Goal: Task Accomplishment & Management: Manage account settings

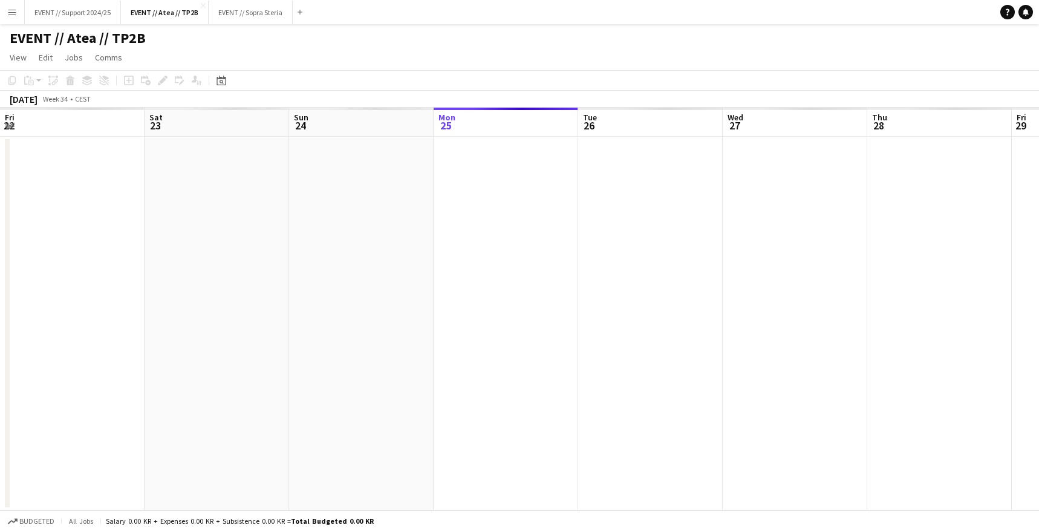
scroll to position [0, 289]
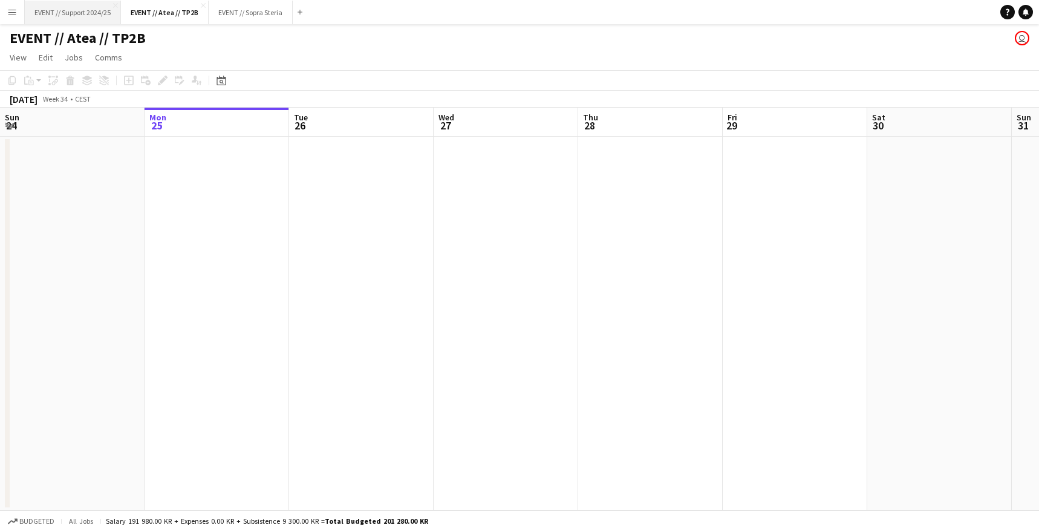
click at [48, 8] on button "EVENT // Support 2024/25 Close" at bounding box center [73, 13] width 96 height 24
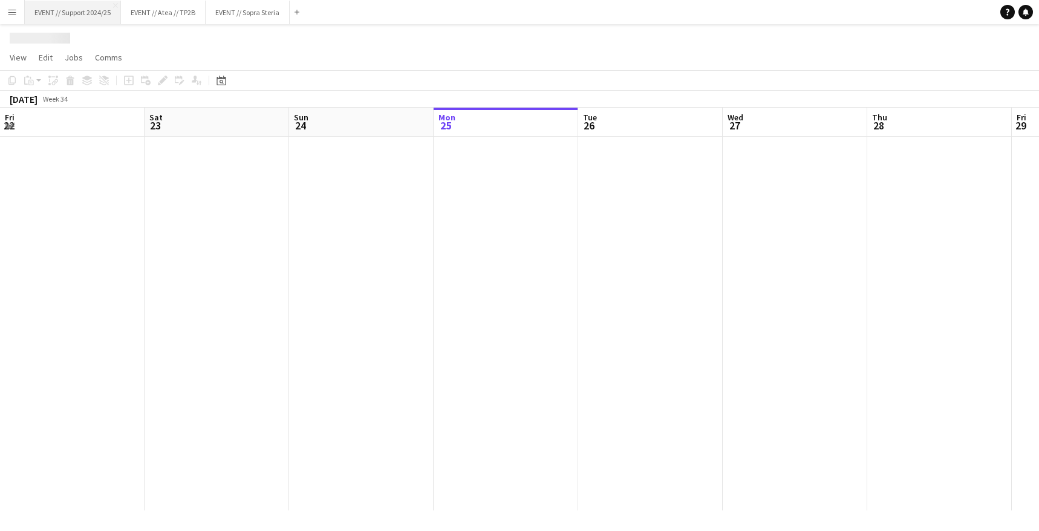
scroll to position [0, 289]
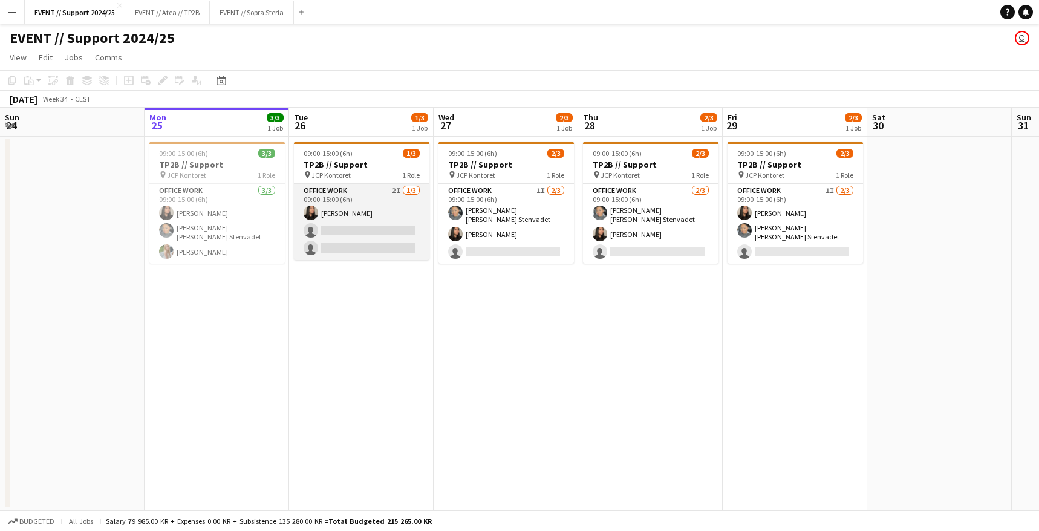
click at [383, 235] on app-card-role "Office work 2I [DATE] 09:00-15:00 (6h) [PERSON_NAME] single-neutral-actions sin…" at bounding box center [361, 222] width 135 height 76
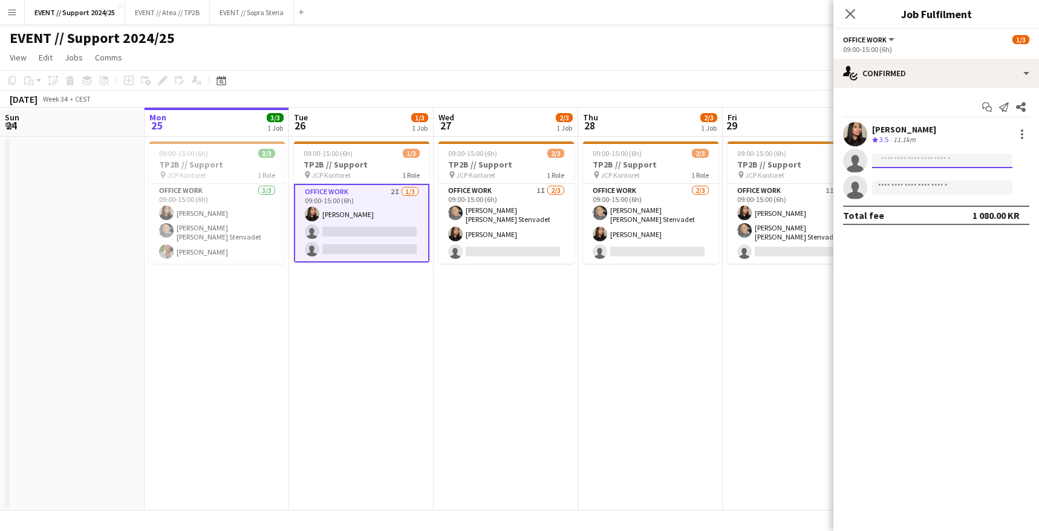
click at [912, 162] on input at bounding box center [942, 161] width 140 height 15
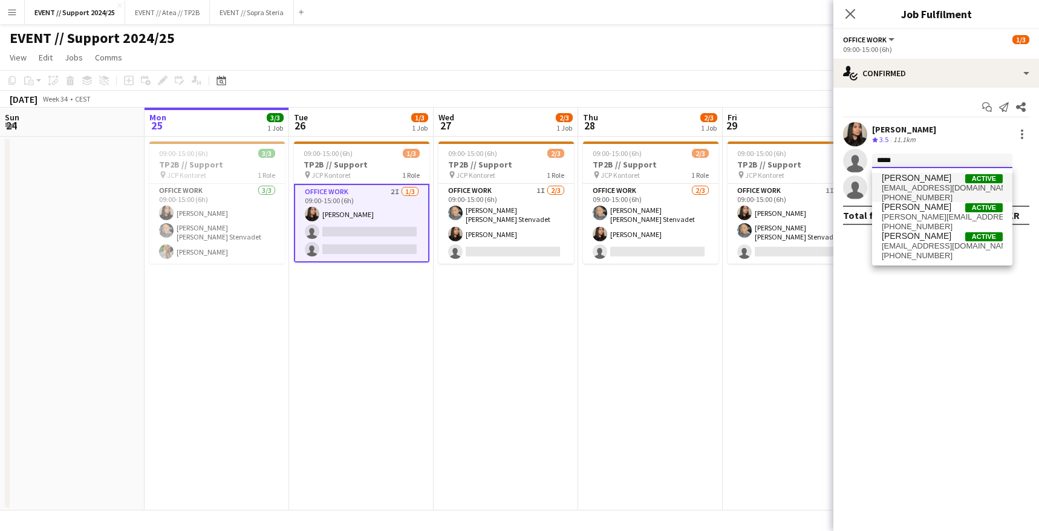
type input "*****"
click at [925, 179] on span "[PERSON_NAME]" at bounding box center [917, 178] width 70 height 10
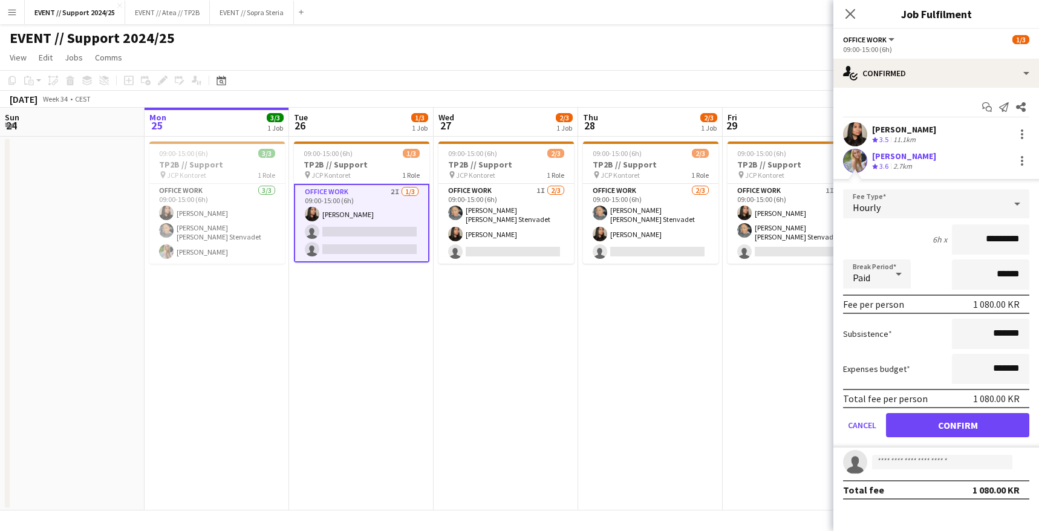
click at [954, 426] on button "Confirm" at bounding box center [957, 425] width 143 height 24
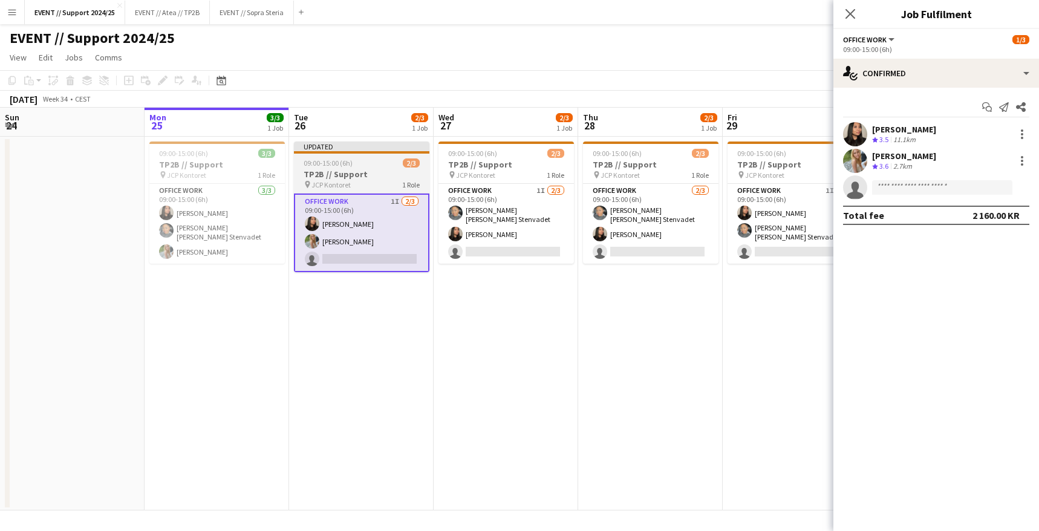
click at [387, 158] on div "09:00-15:00 (6h) 2/3" at bounding box center [361, 162] width 135 height 9
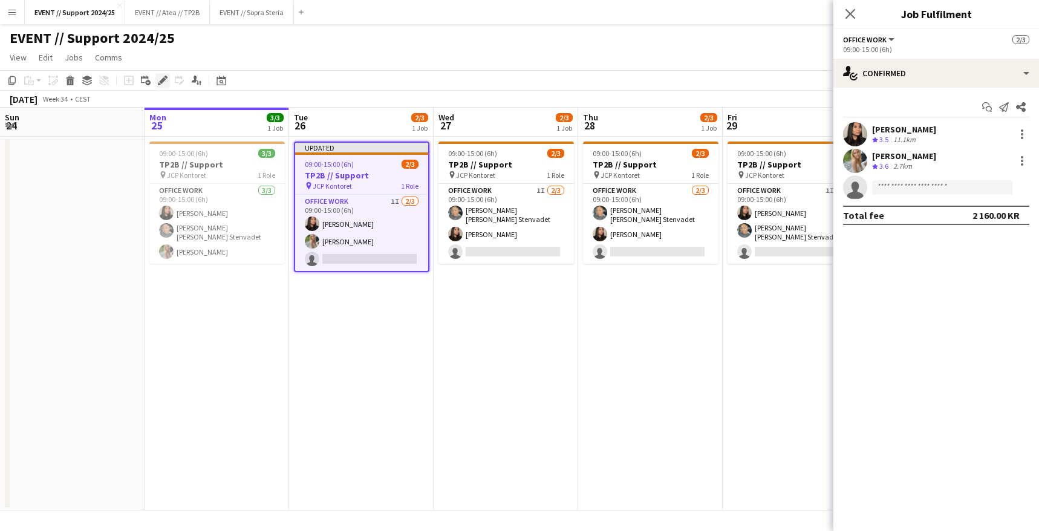
click at [161, 81] on icon at bounding box center [162, 80] width 7 height 7
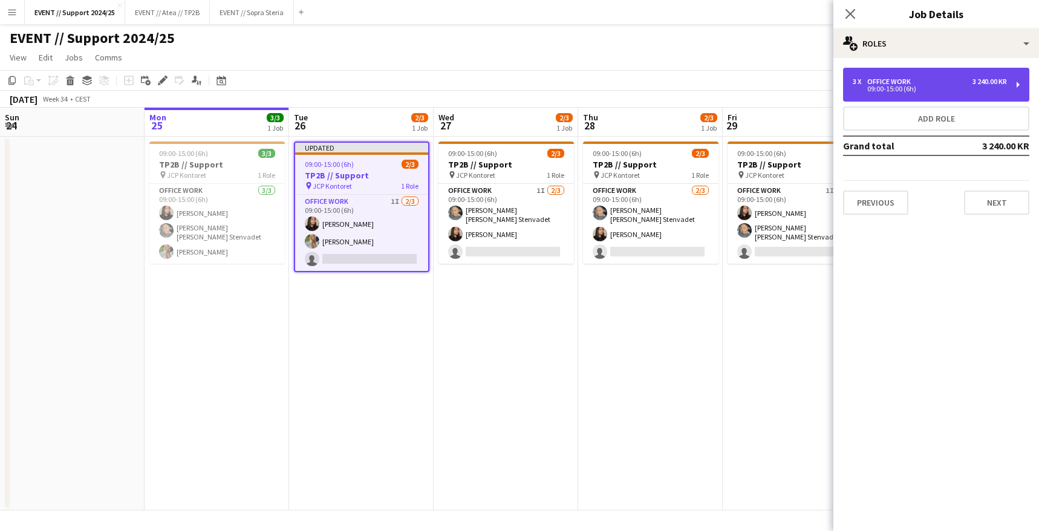
click at [958, 82] on div "3 x Office work 3 240.00 KR" at bounding box center [930, 81] width 154 height 8
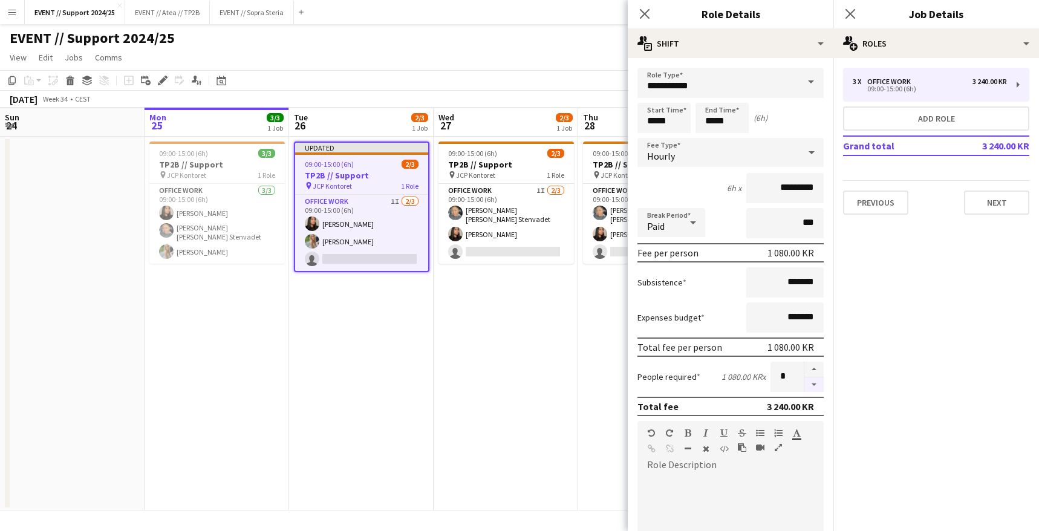
click at [804, 383] on button "button" at bounding box center [813, 384] width 19 height 15
type input "*"
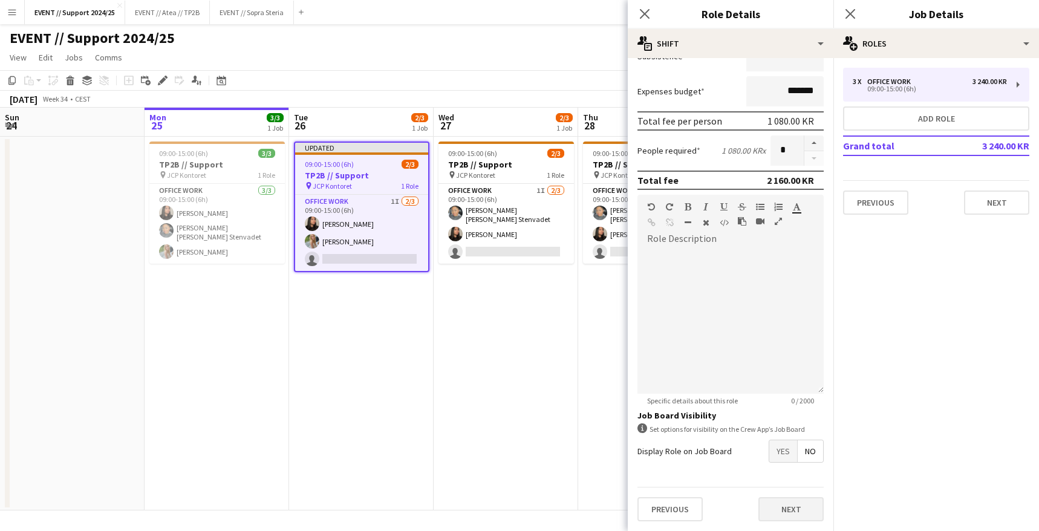
click at [775, 512] on button "Next" at bounding box center [791, 509] width 65 height 24
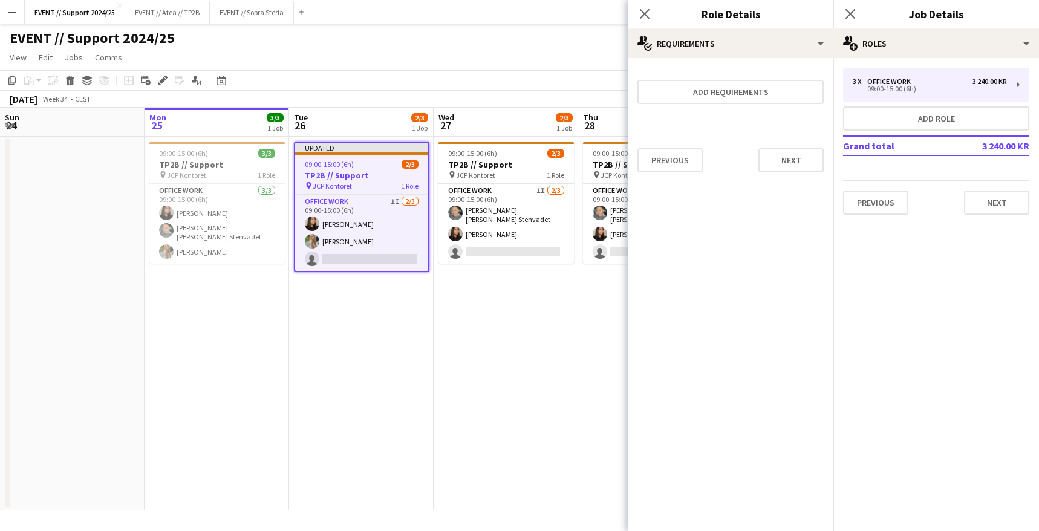
scroll to position [0, 0]
click at [781, 166] on button "Next" at bounding box center [791, 160] width 65 height 24
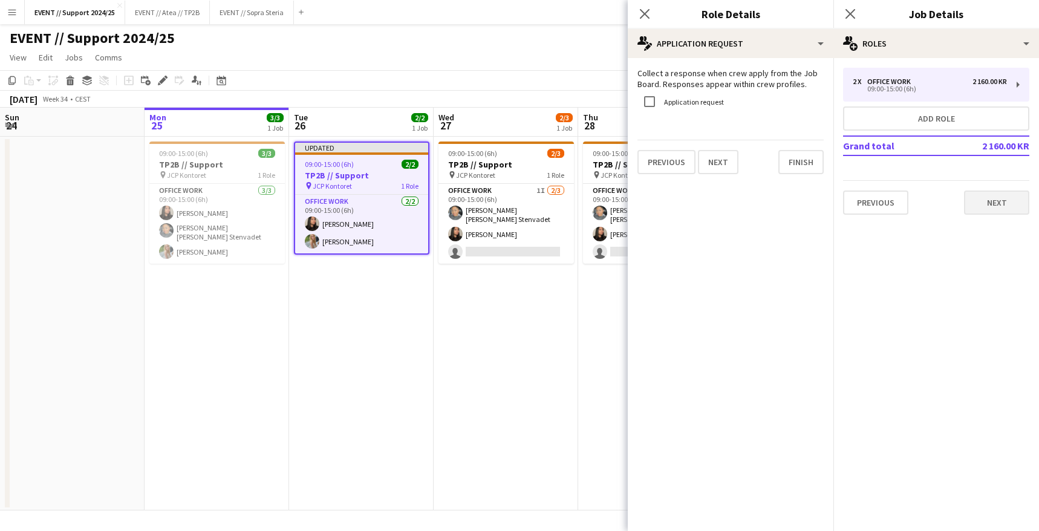
click at [998, 199] on button "Next" at bounding box center [996, 203] width 65 height 24
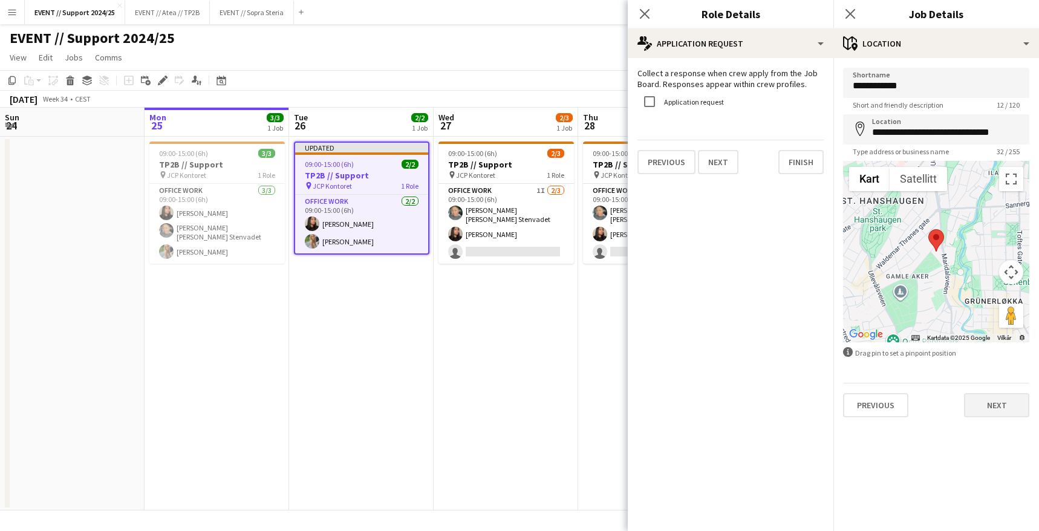
click at [996, 403] on button "Next" at bounding box center [996, 405] width 65 height 24
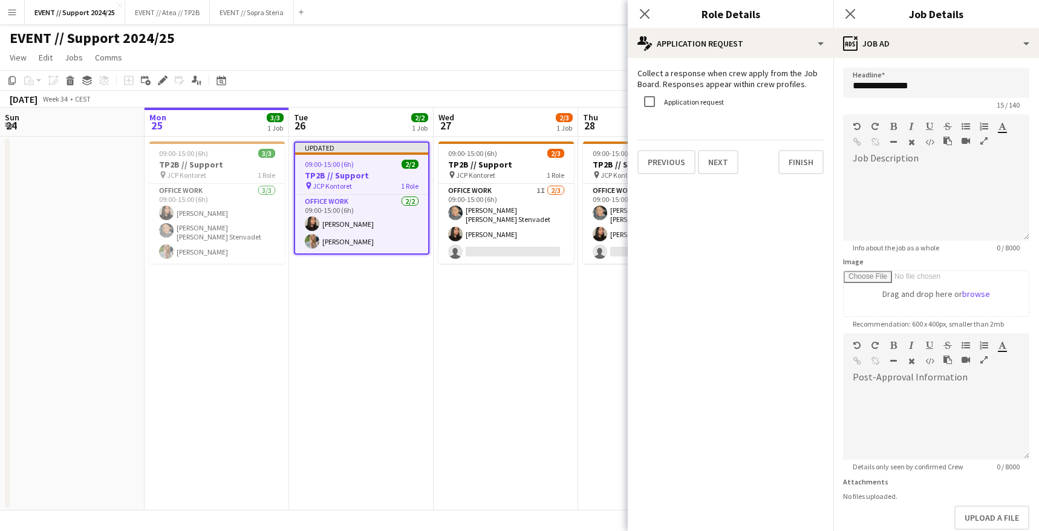
click at [395, 327] on app-date-cell "Updated 09:00-15:00 (6h) 2/2 TP2B // Support pin JCP Kontoret 1 Role Office wor…" at bounding box center [361, 324] width 145 height 374
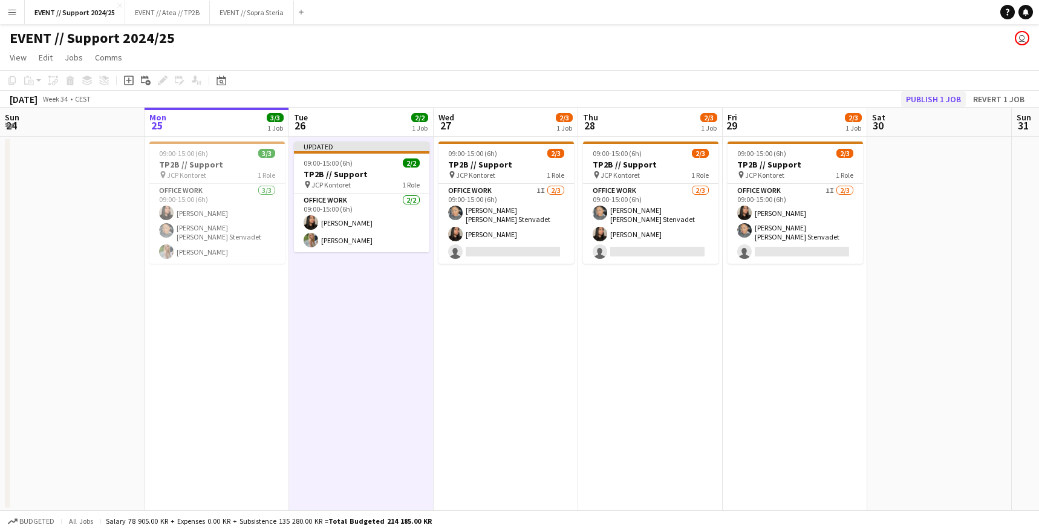
click at [938, 97] on button "Publish 1 job" at bounding box center [933, 99] width 65 height 16
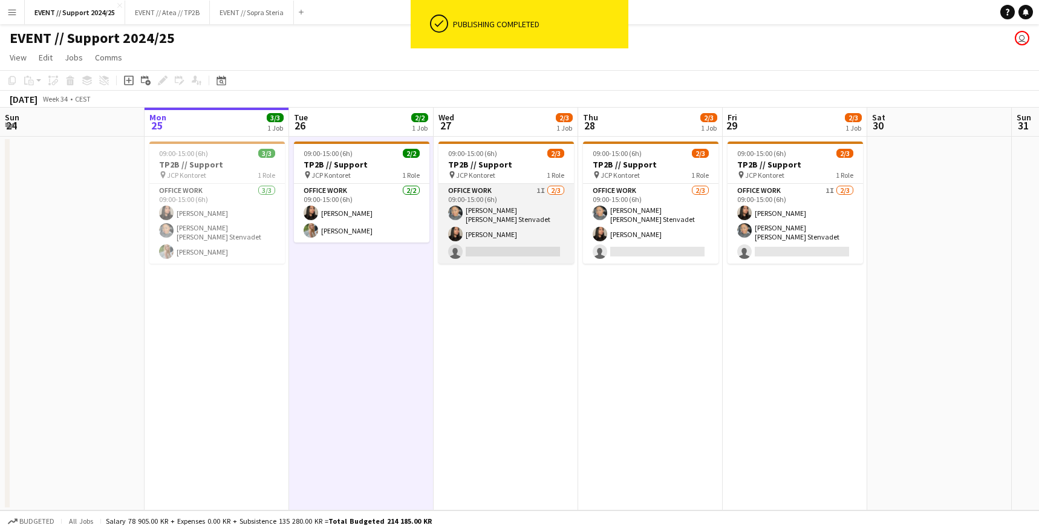
click at [538, 212] on app-card-role "Office work 1I [DATE] 09:00-15:00 (6h) [PERSON_NAME] [PERSON_NAME] Stenvadet [P…" at bounding box center [506, 224] width 135 height 80
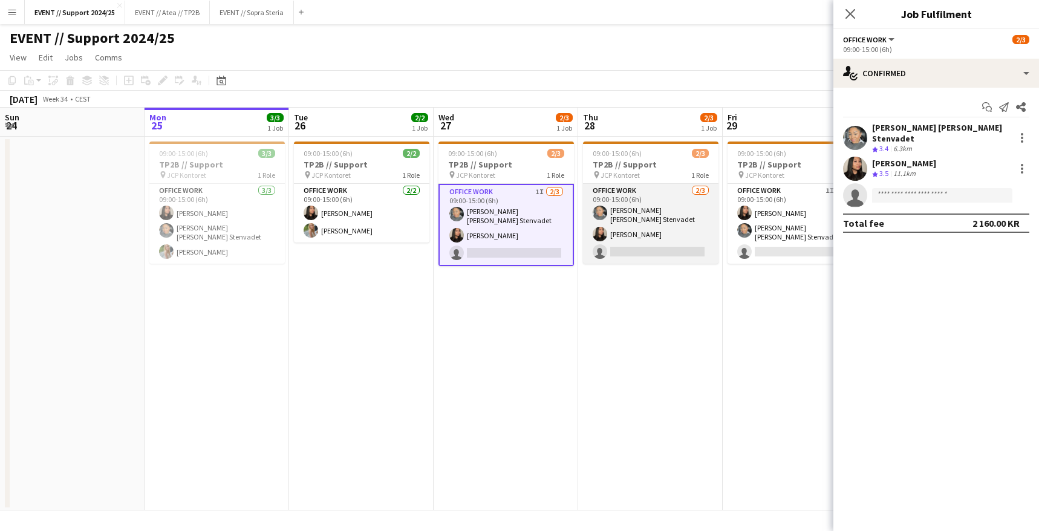
click at [653, 222] on app-card-role "Office work [DATE] 09:00-15:00 (6h) [PERSON_NAME] [PERSON_NAME] Stenvadet [PERS…" at bounding box center [650, 224] width 135 height 80
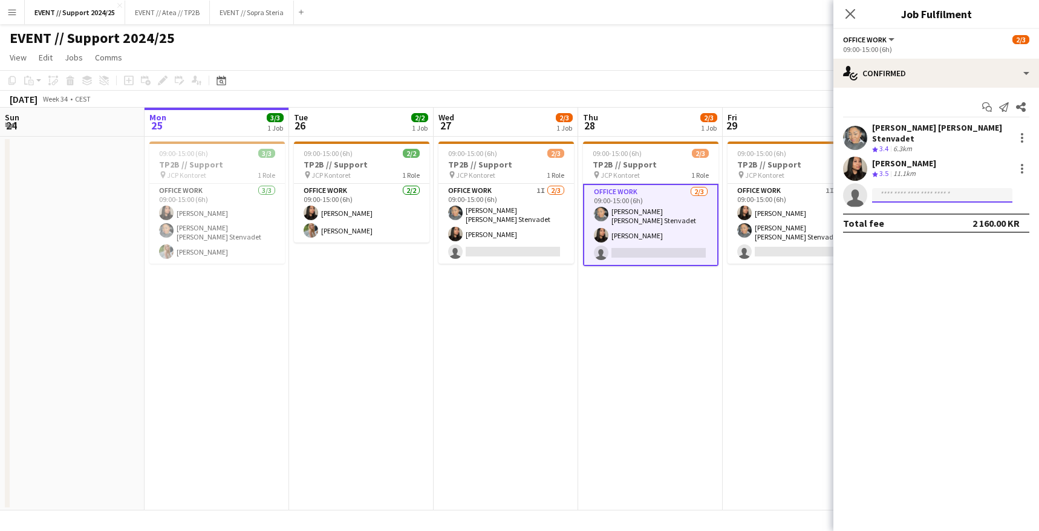
click at [899, 192] on input at bounding box center [942, 195] width 140 height 15
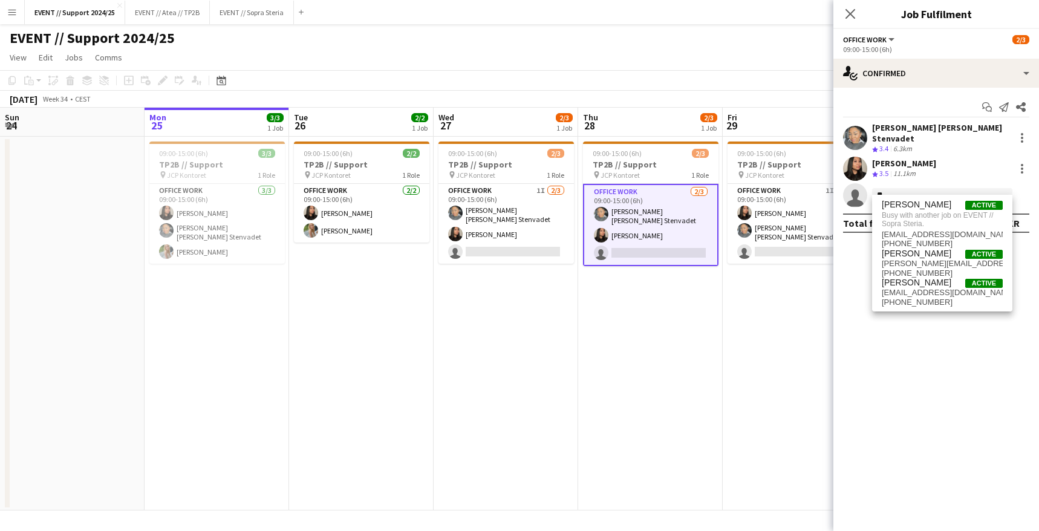
type input "*"
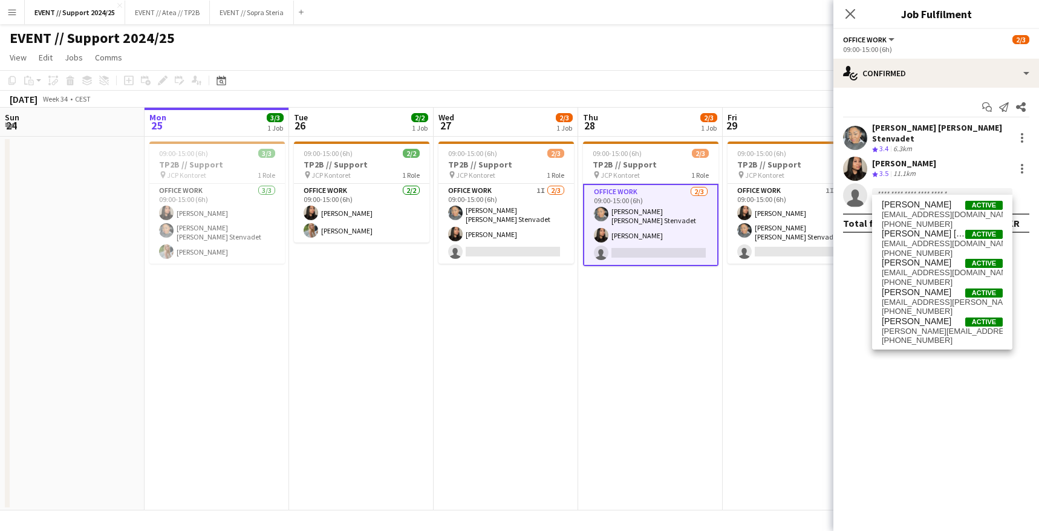
click at [513, 297] on app-date-cell "09:00-15:00 (6h) 2/3 TP2B // Support pin JCP Kontoret 1 Role Office work 1I [DA…" at bounding box center [506, 324] width 145 height 374
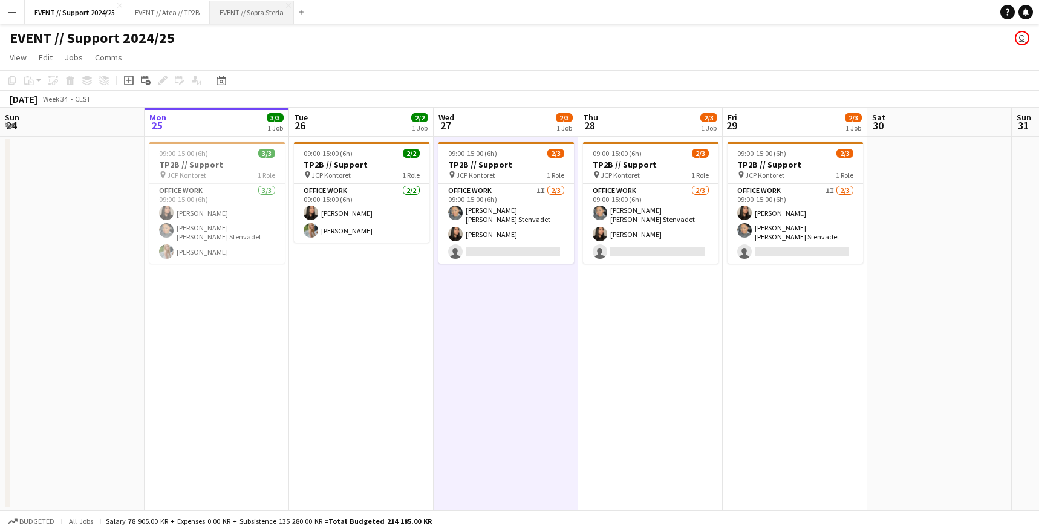
click at [247, 3] on button "EVENT // Sopra Steria Close" at bounding box center [252, 13] width 84 height 24
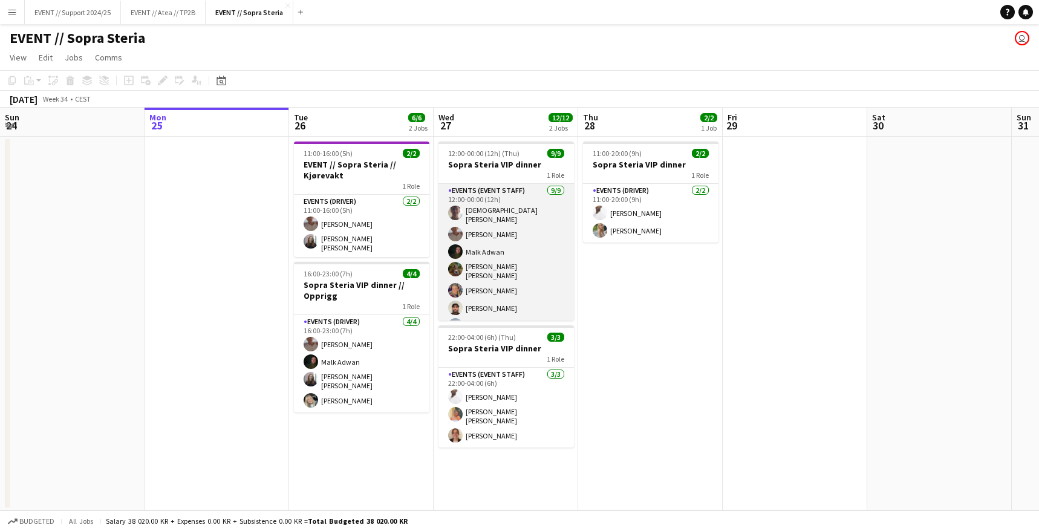
scroll to position [45, 0]
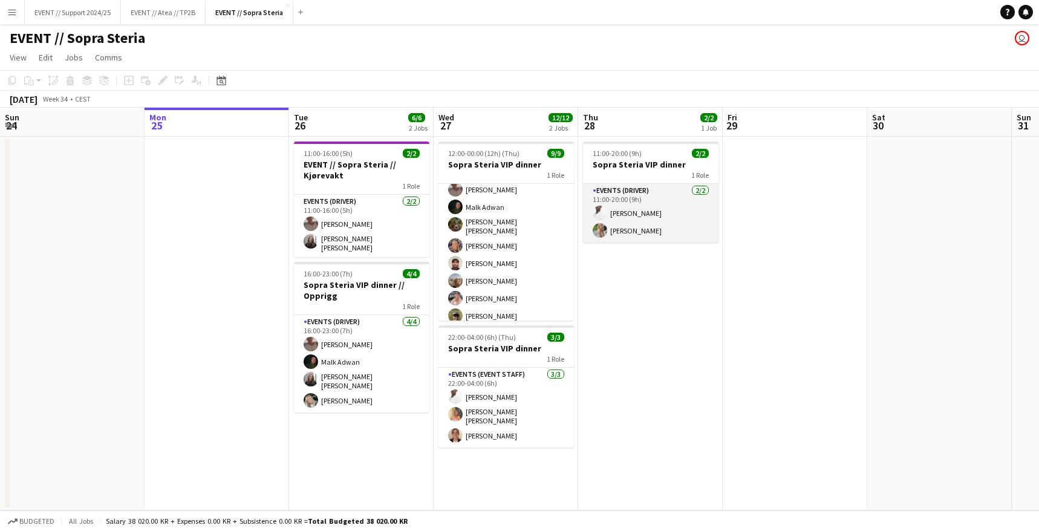
click at [666, 206] on app-card-role "Events (Driver) [DATE] 11:00-20:00 (9h) [PERSON_NAME] [PERSON_NAME]" at bounding box center [650, 213] width 135 height 59
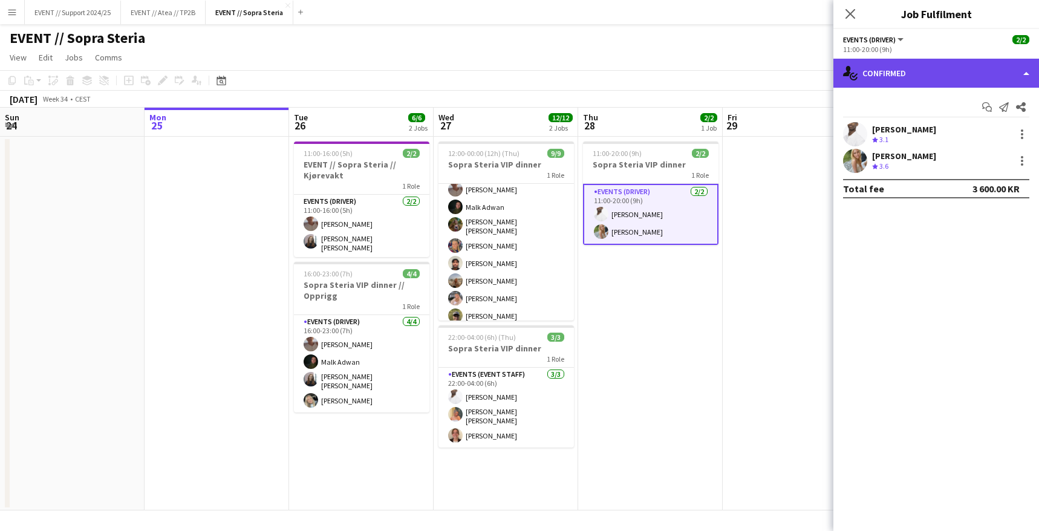
click at [965, 76] on div "single-neutral-actions-check-2 Confirmed" at bounding box center [937, 73] width 206 height 29
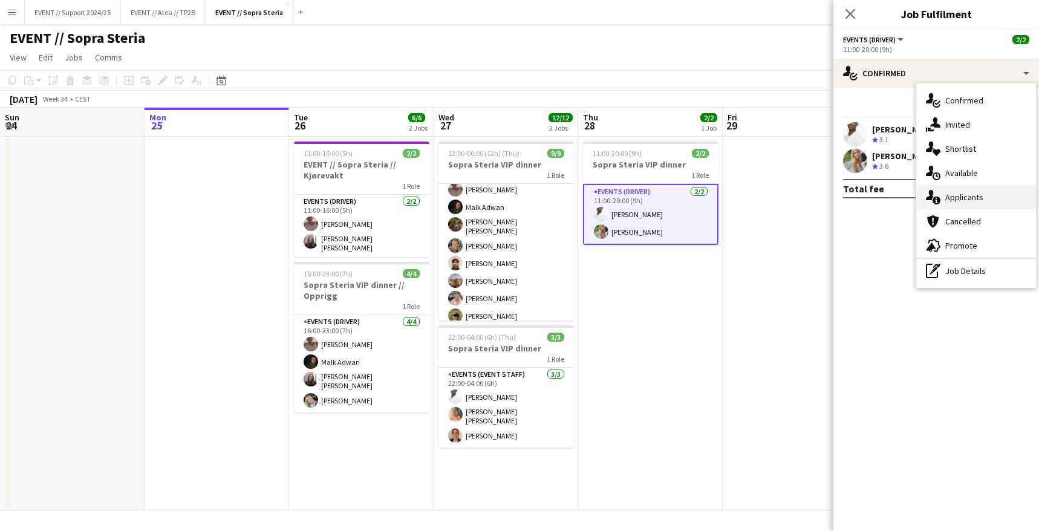
click at [969, 193] on div "single-neutral-actions-information Applicants" at bounding box center [976, 197] width 120 height 24
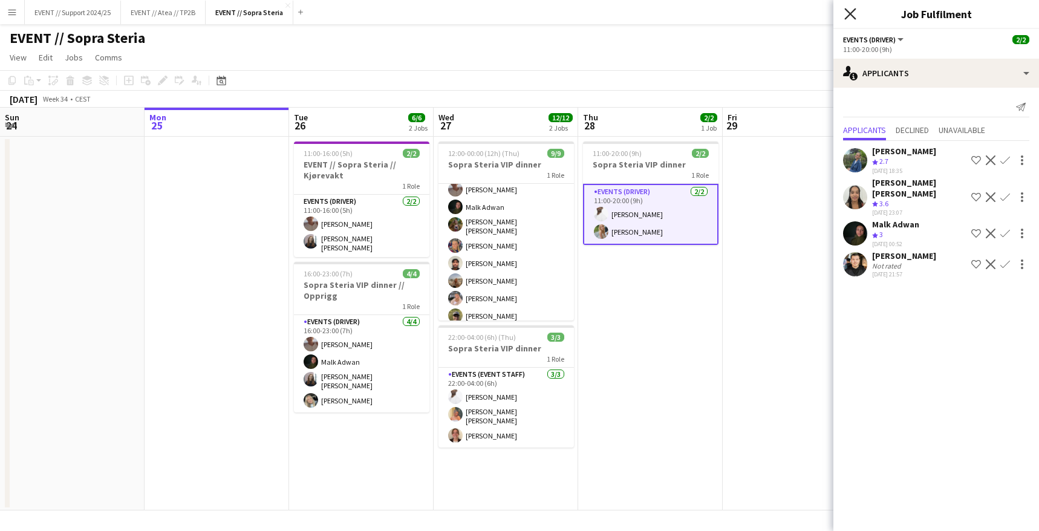
click at [849, 16] on icon at bounding box center [849, 13] width 11 height 11
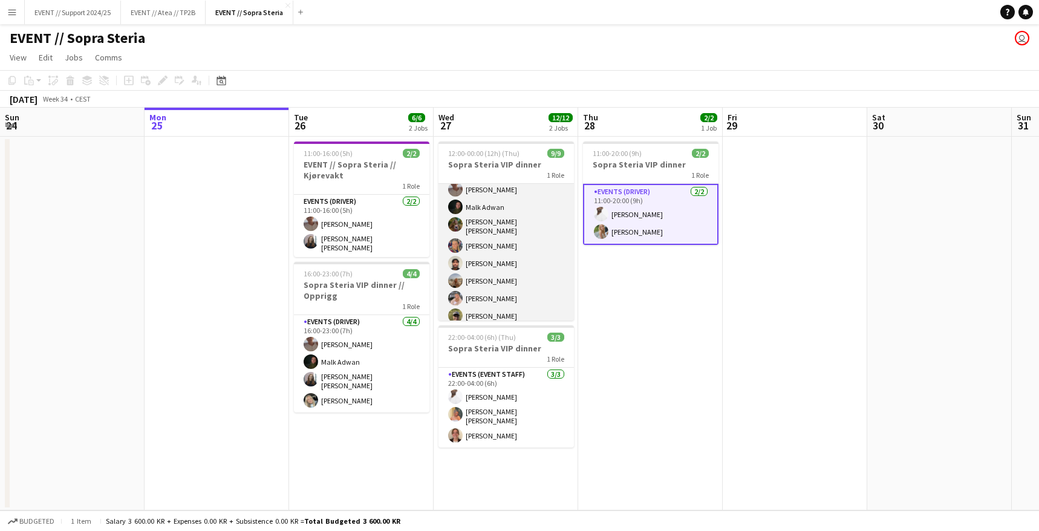
click at [511, 252] on app-card-role "Events (Event Staff) [DATE] 12:00-00:00 (12h) [PERSON_NAME] [PERSON_NAME] [PERS…" at bounding box center [506, 233] width 135 height 189
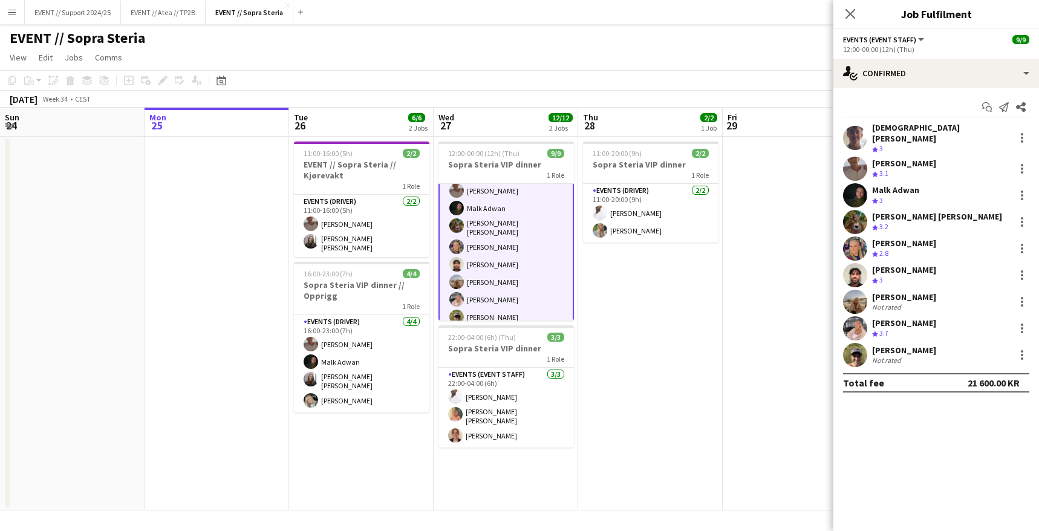
scroll to position [0, 0]
click at [652, 221] on app-card-role "Events (Driver) [DATE] 11:00-20:00 (9h) [PERSON_NAME] [PERSON_NAME]" at bounding box center [650, 213] width 135 height 59
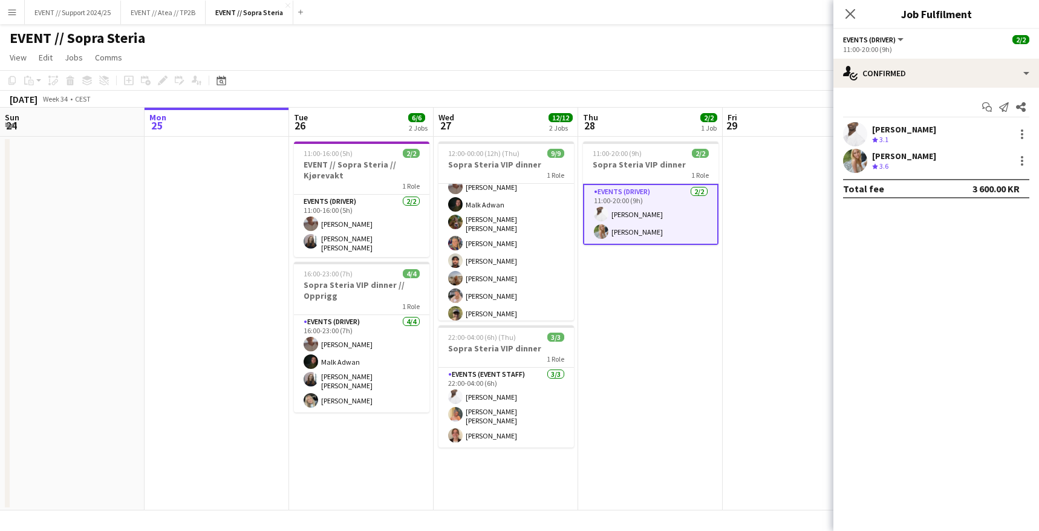
scroll to position [45, 0]
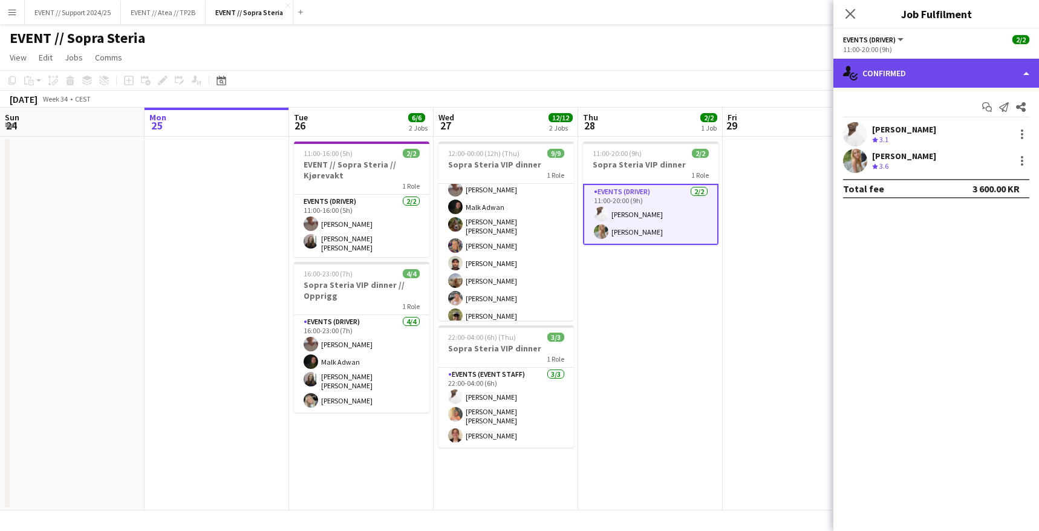
click at [884, 65] on div "single-neutral-actions-check-2 Confirmed" at bounding box center [937, 73] width 206 height 29
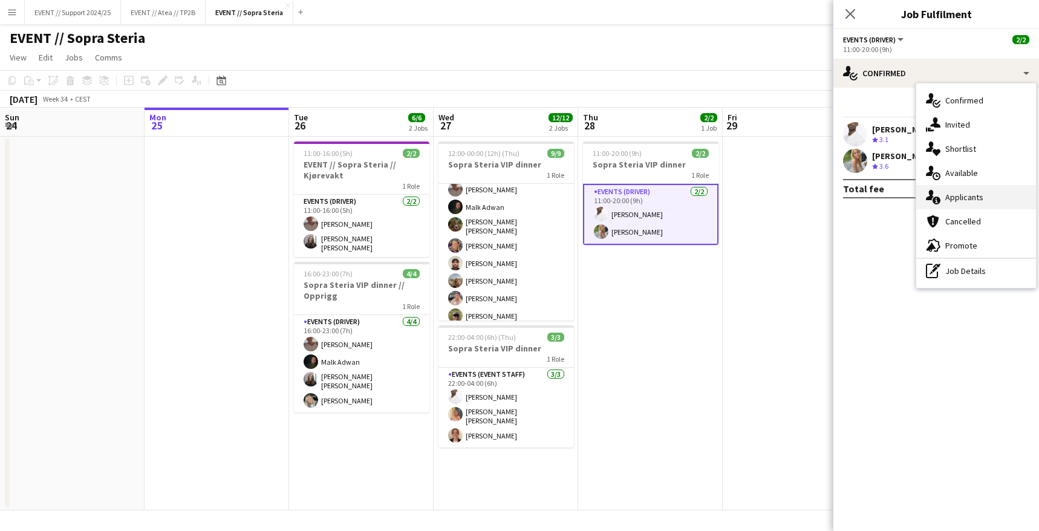
click at [978, 192] on div "single-neutral-actions-information Applicants" at bounding box center [976, 197] width 120 height 24
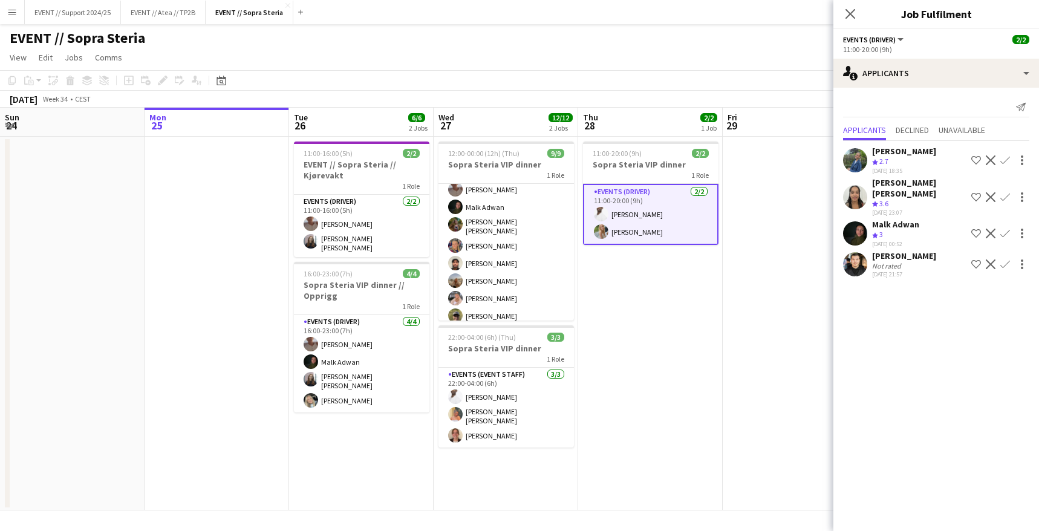
click at [690, 304] on app-date-cell "11:00-20:00 (9h) 2/2 Sopra Steria VIP dinner 1 Role Events (Driver) [DATE] 11:0…" at bounding box center [650, 324] width 145 height 374
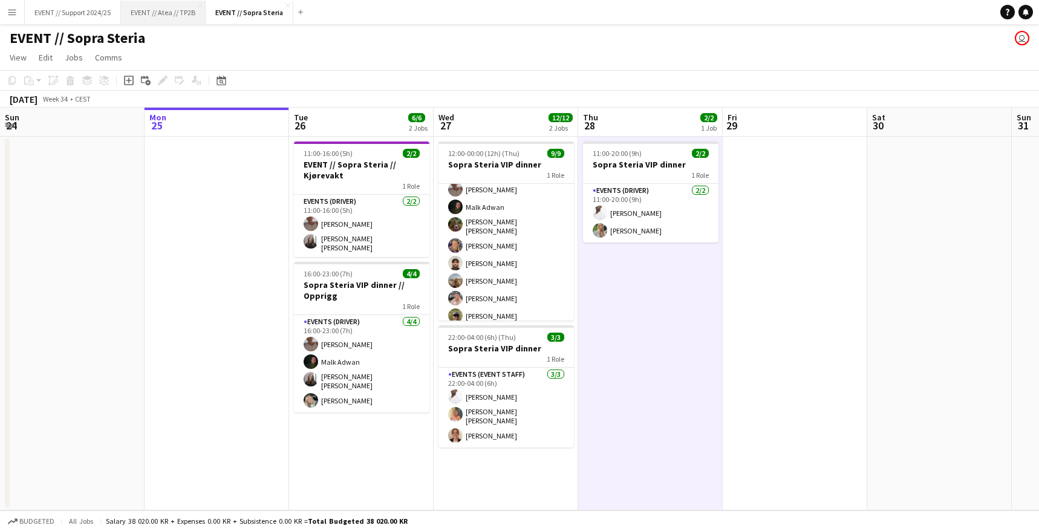
click at [150, 16] on button "EVENT // Atea // TP2B Close" at bounding box center [163, 13] width 85 height 24
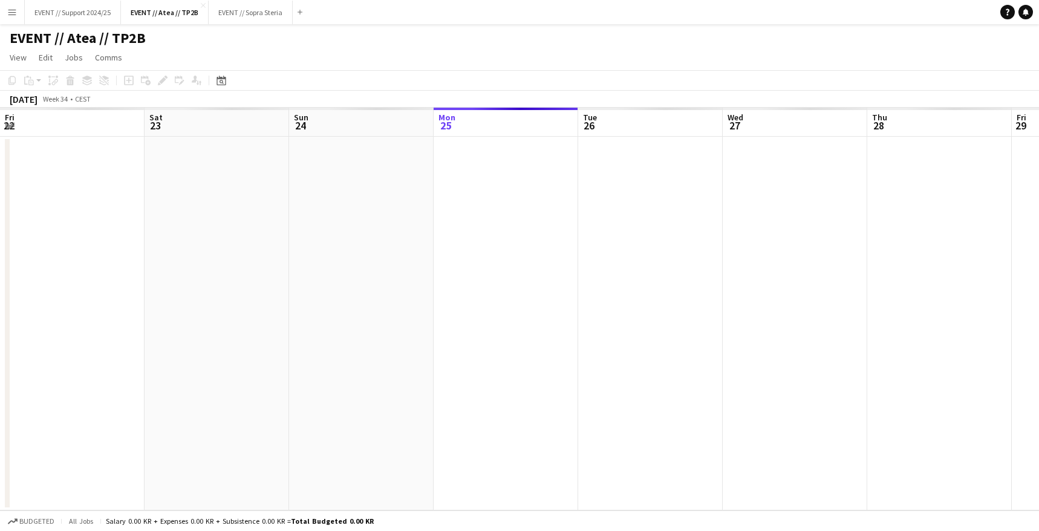
scroll to position [0, 289]
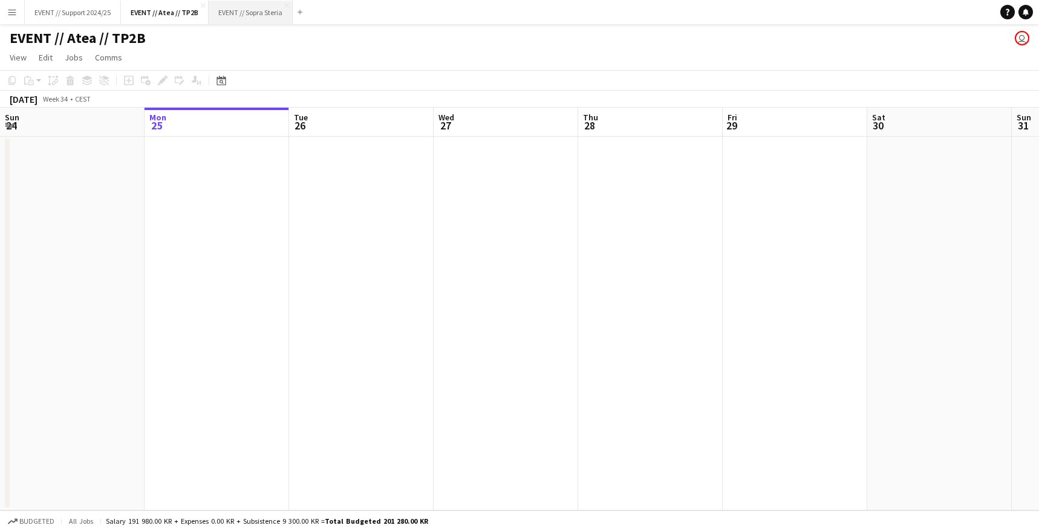
click at [226, 9] on button "EVENT // Sopra Steria Close" at bounding box center [251, 13] width 84 height 24
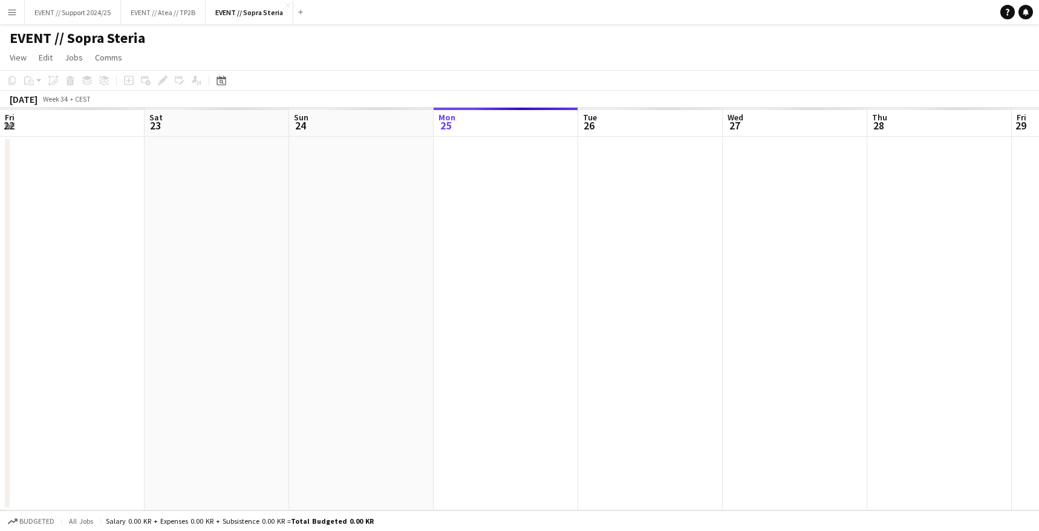
scroll to position [0, 289]
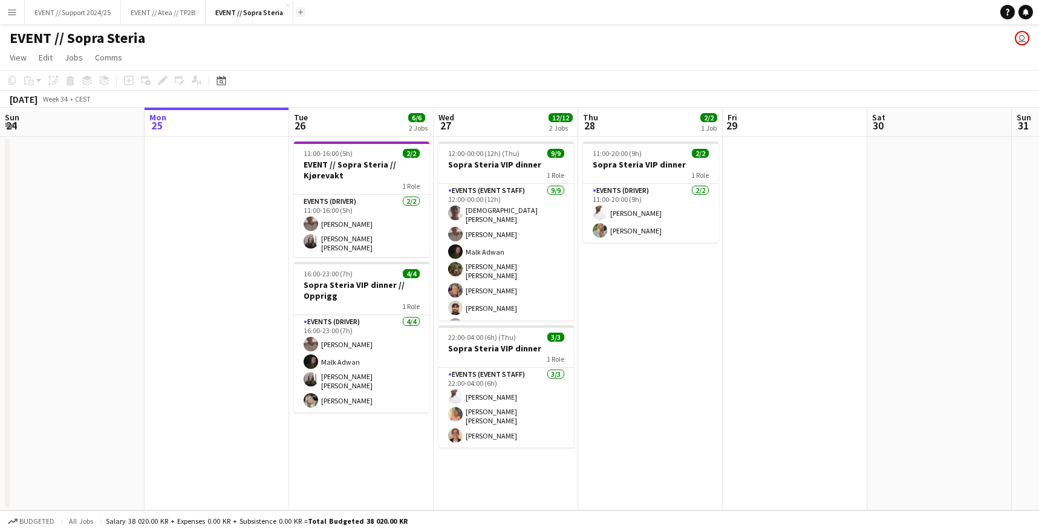
click at [297, 13] on button "Add" at bounding box center [301, 12] width 10 height 10
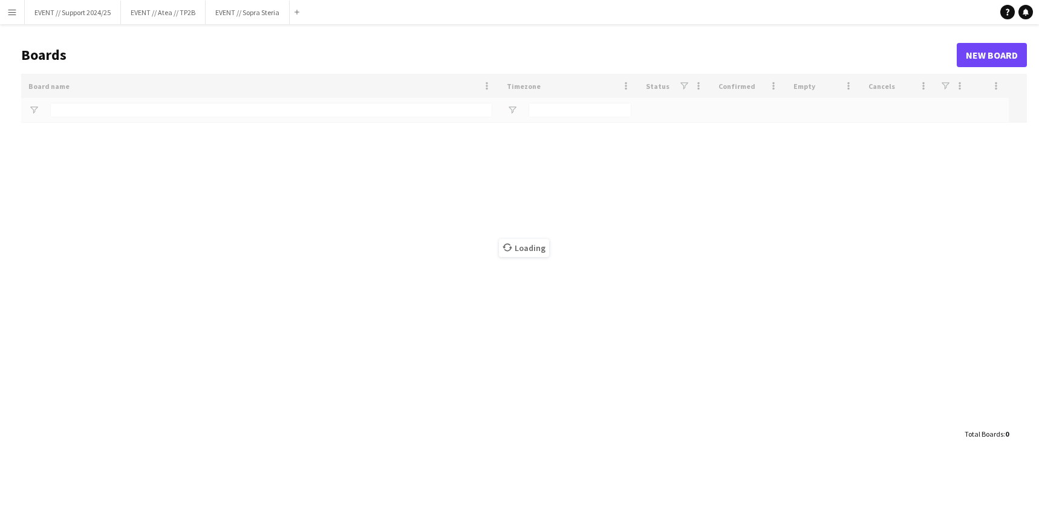
type input "****"
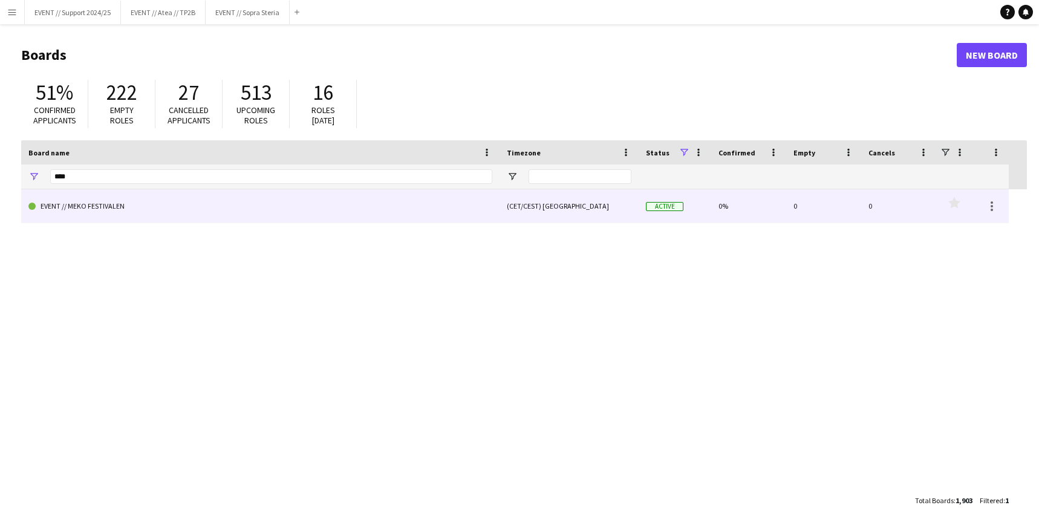
click at [93, 204] on link "EVENT // MEKO FESTIVALEN" at bounding box center [260, 206] width 464 height 34
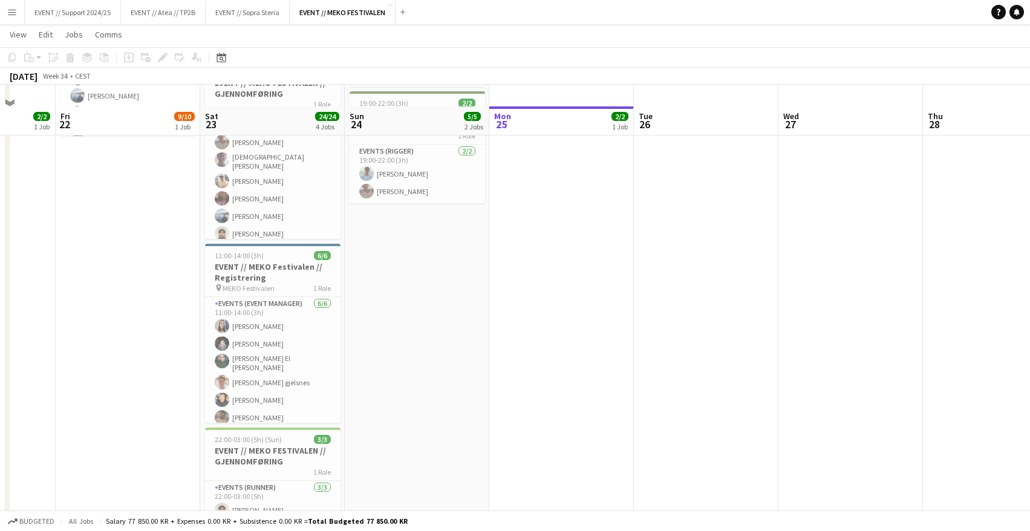
scroll to position [205, 0]
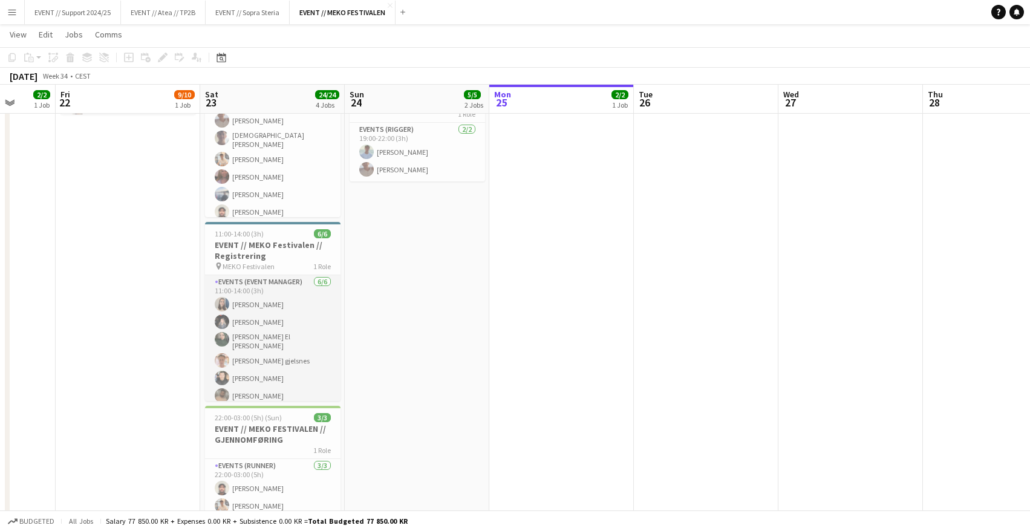
click at [278, 336] on app-card-role "Events (Event Manager) [DATE] 11:00-14:00 (3h) [PERSON_NAME] [PERSON_NAME] El […" at bounding box center [272, 341] width 135 height 132
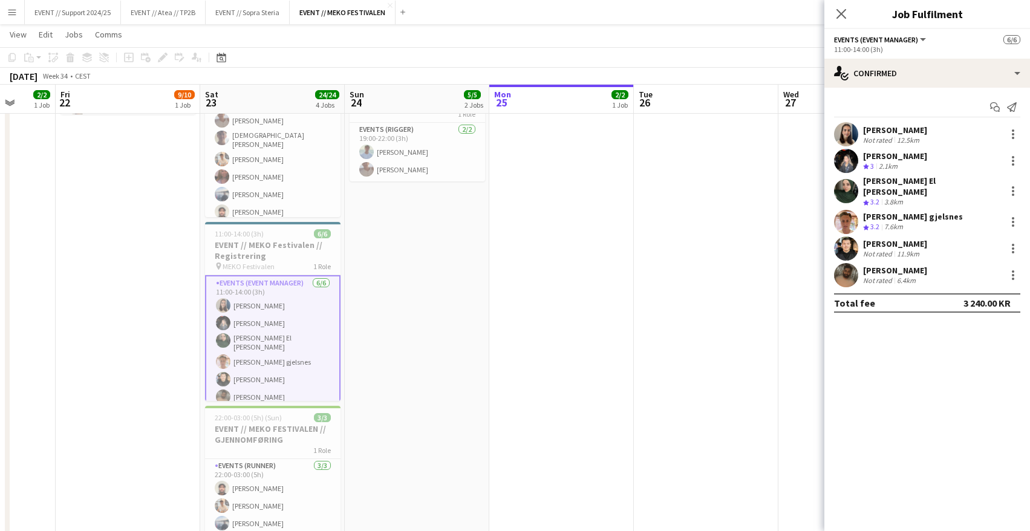
click at [844, 134] on app-user-avatar at bounding box center [846, 134] width 24 height 24
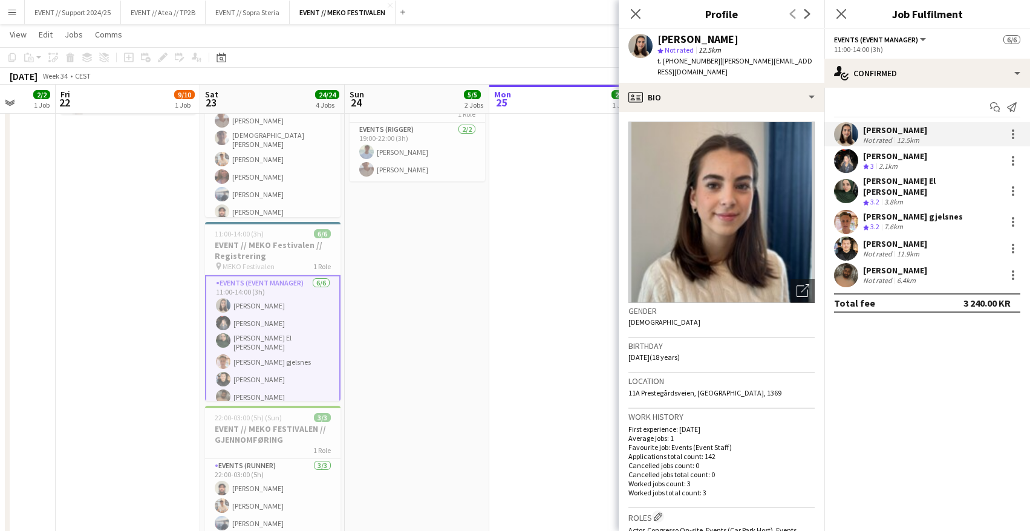
click at [844, 134] on app-user-avatar at bounding box center [846, 134] width 24 height 24
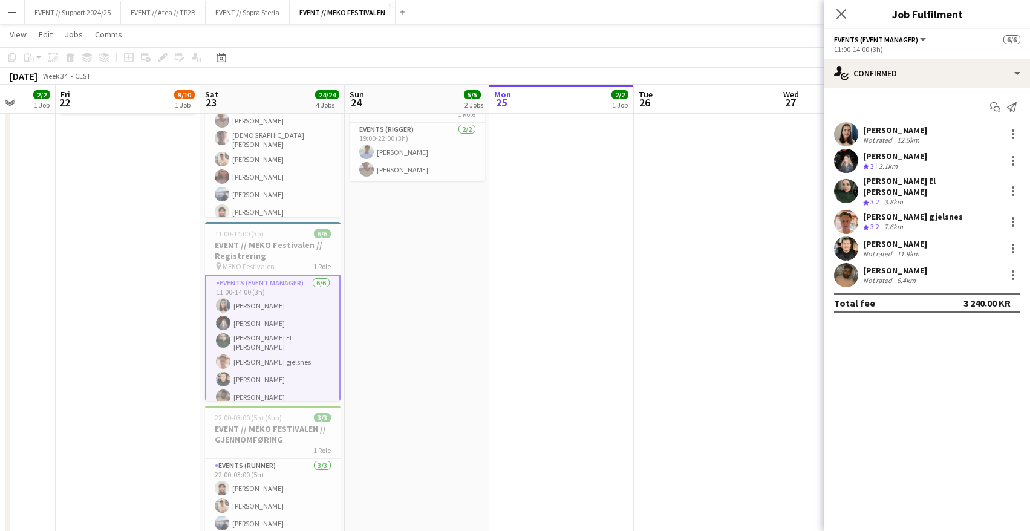
click at [847, 164] on app-user-avatar at bounding box center [846, 161] width 24 height 24
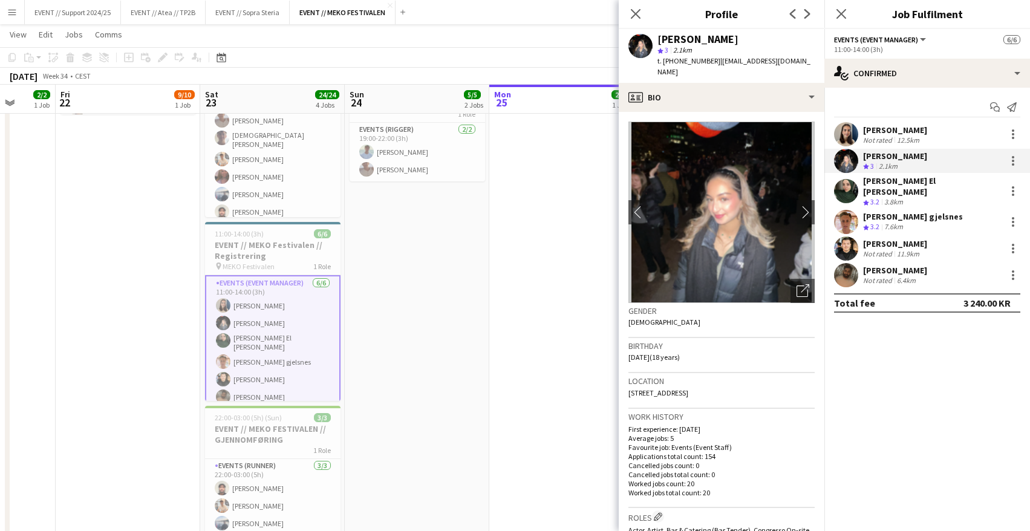
click at [847, 191] on app-user-avatar at bounding box center [846, 191] width 24 height 24
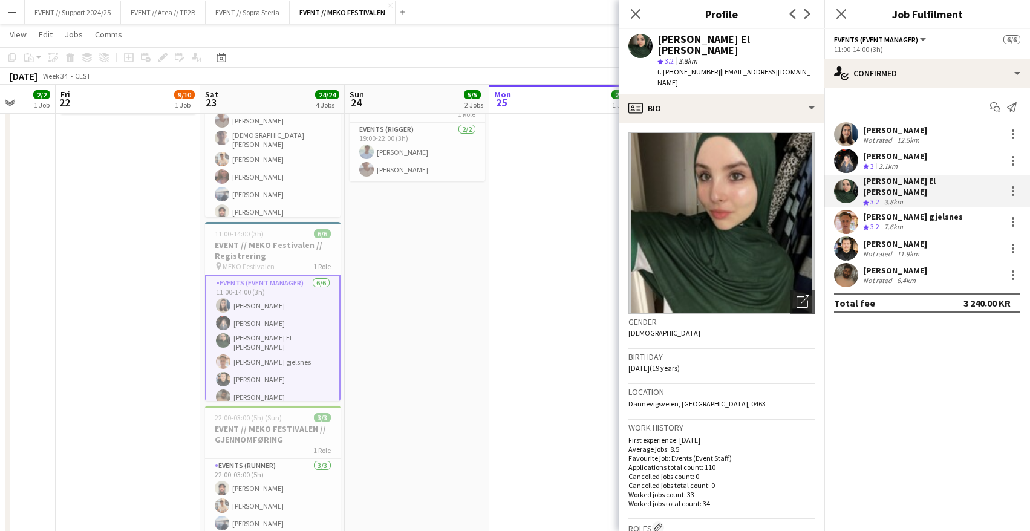
click at [847, 214] on app-user-avatar at bounding box center [846, 222] width 24 height 24
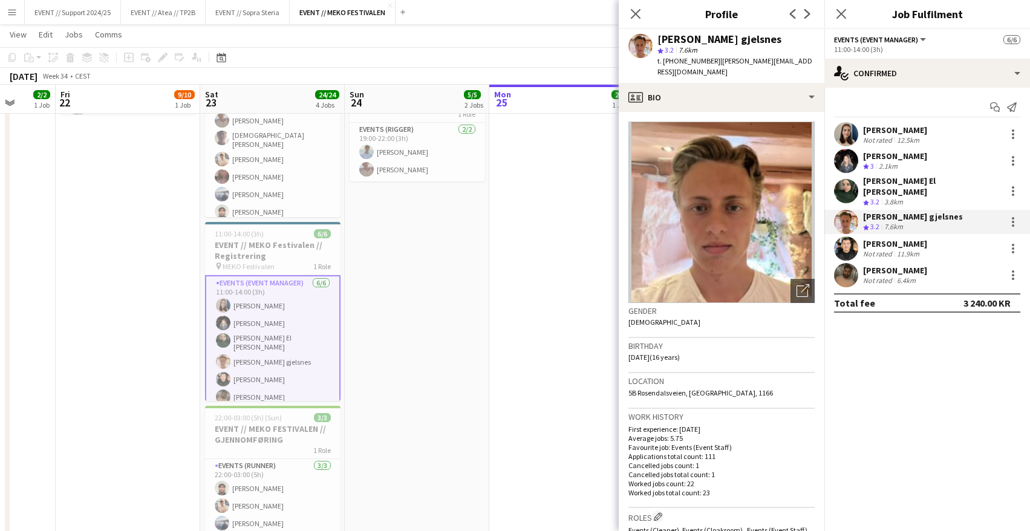
click at [845, 246] on app-user-avatar at bounding box center [846, 249] width 24 height 24
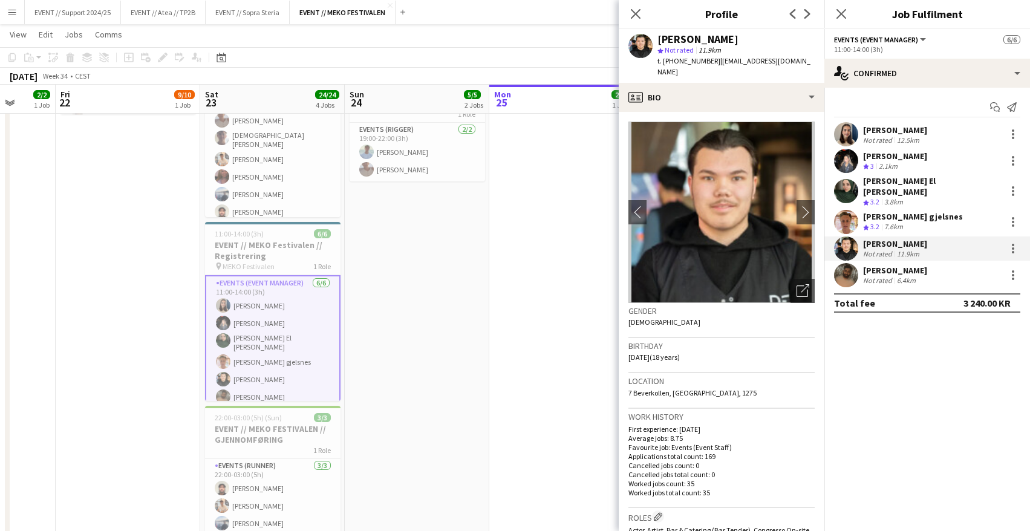
click at [846, 264] on app-user-avatar at bounding box center [846, 275] width 24 height 24
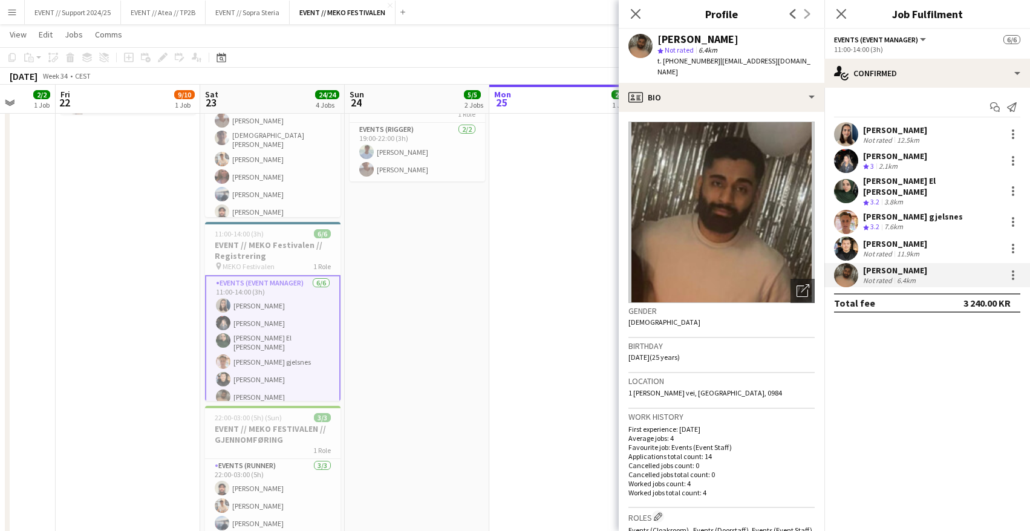
click at [846, 238] on app-user-avatar at bounding box center [846, 249] width 24 height 24
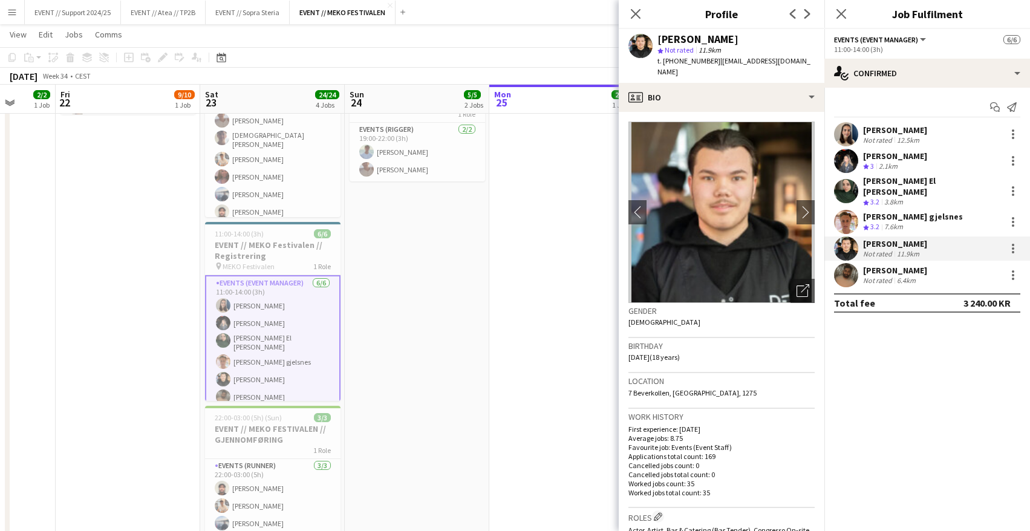
click at [844, 267] on app-user-avatar at bounding box center [846, 275] width 24 height 24
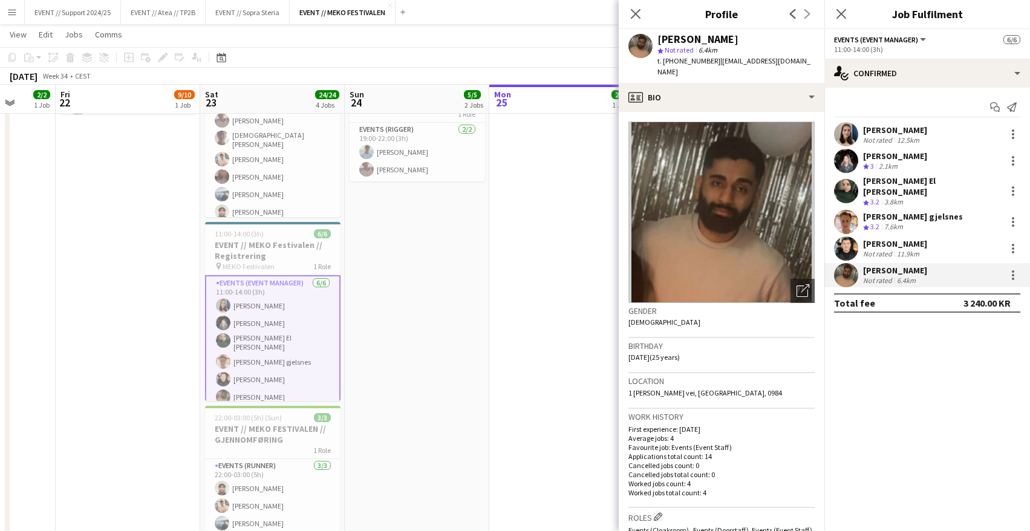
click at [844, 180] on app-user-avatar at bounding box center [846, 191] width 24 height 24
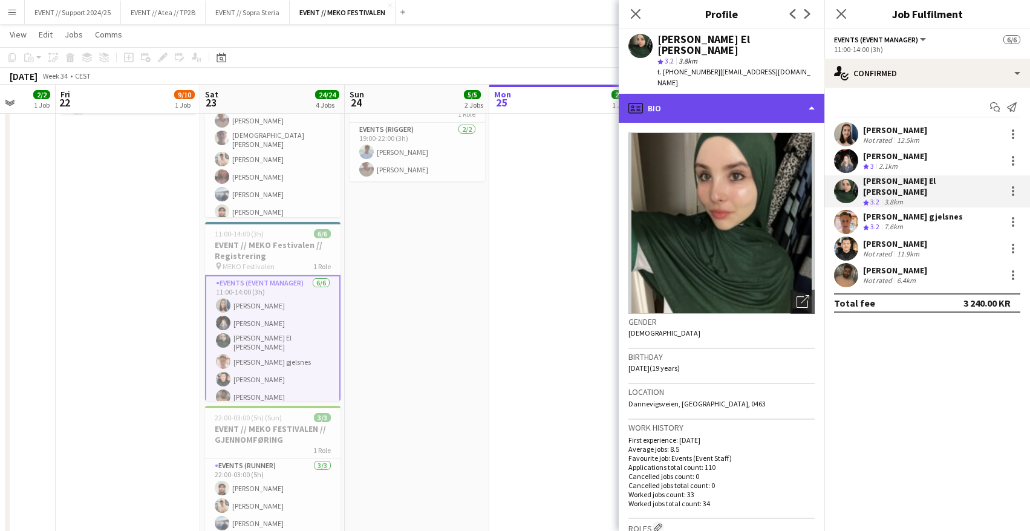
click at [771, 94] on div "profile Bio" at bounding box center [722, 108] width 206 height 29
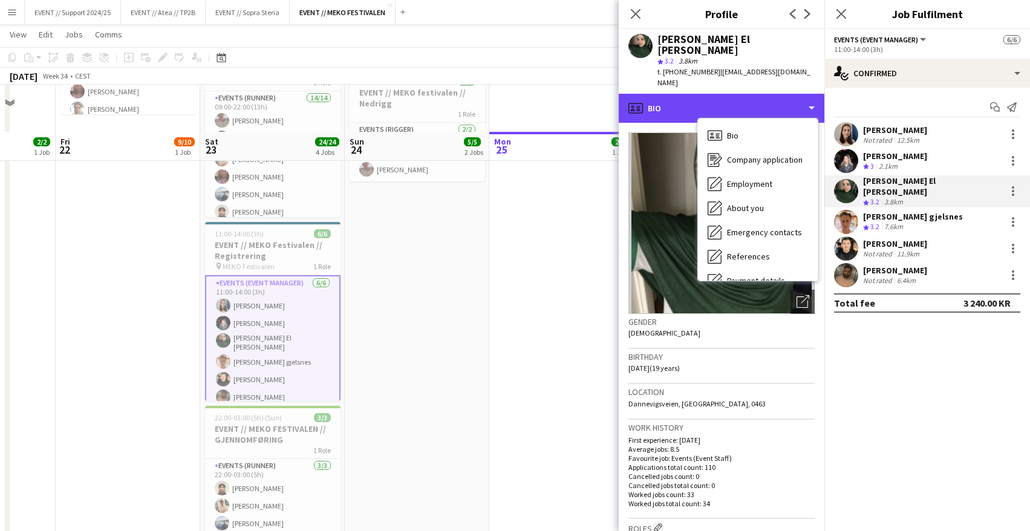
scroll to position [252, 0]
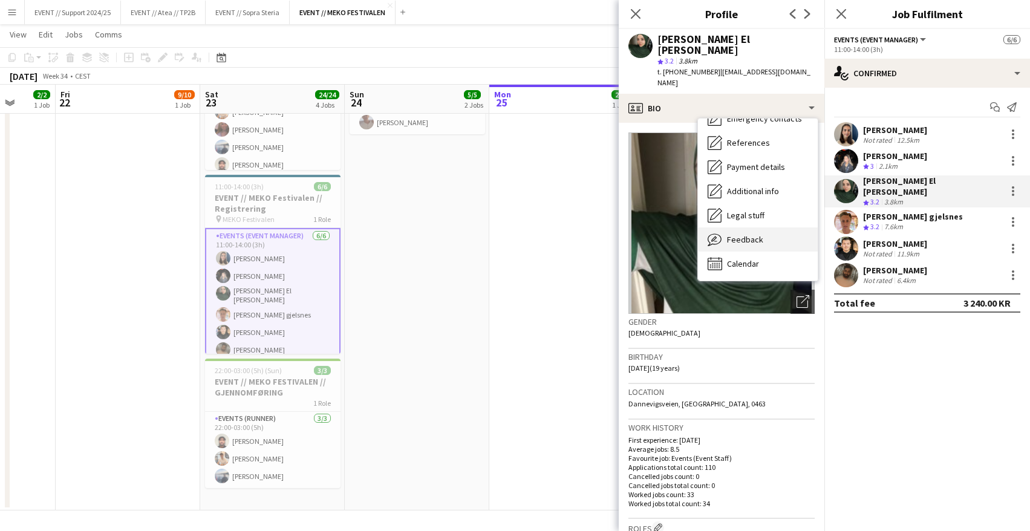
click at [757, 234] on span "Feedback" at bounding box center [745, 239] width 36 height 11
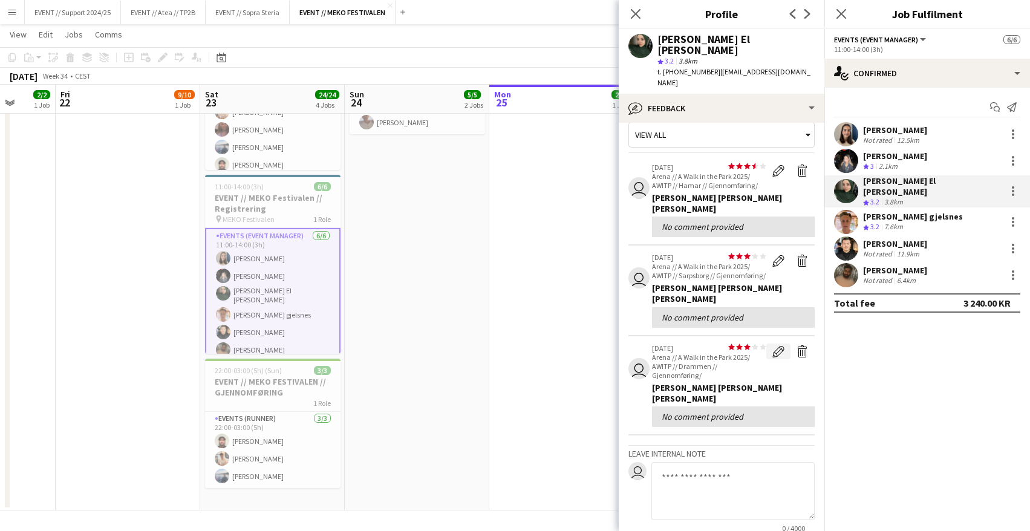
scroll to position [0, 0]
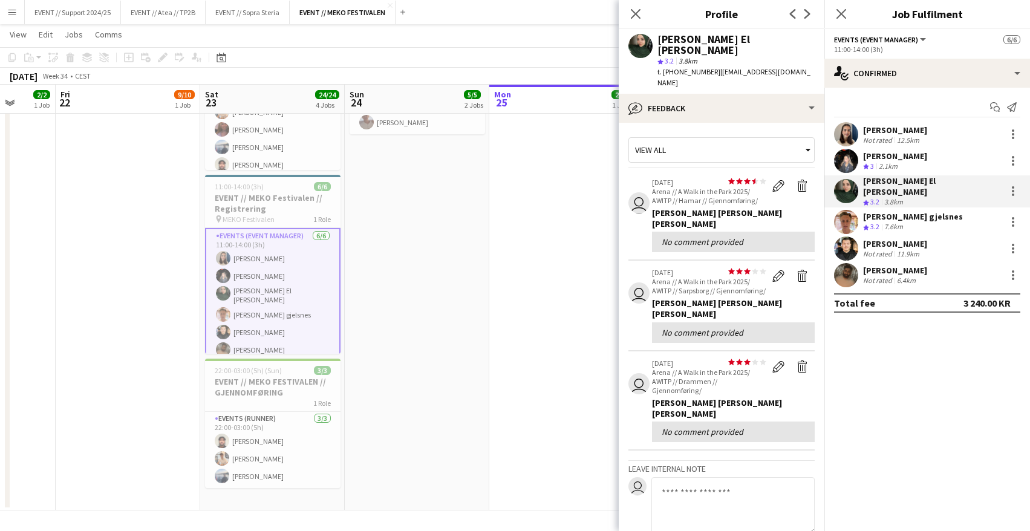
click at [847, 162] on app-user-avatar at bounding box center [846, 161] width 24 height 24
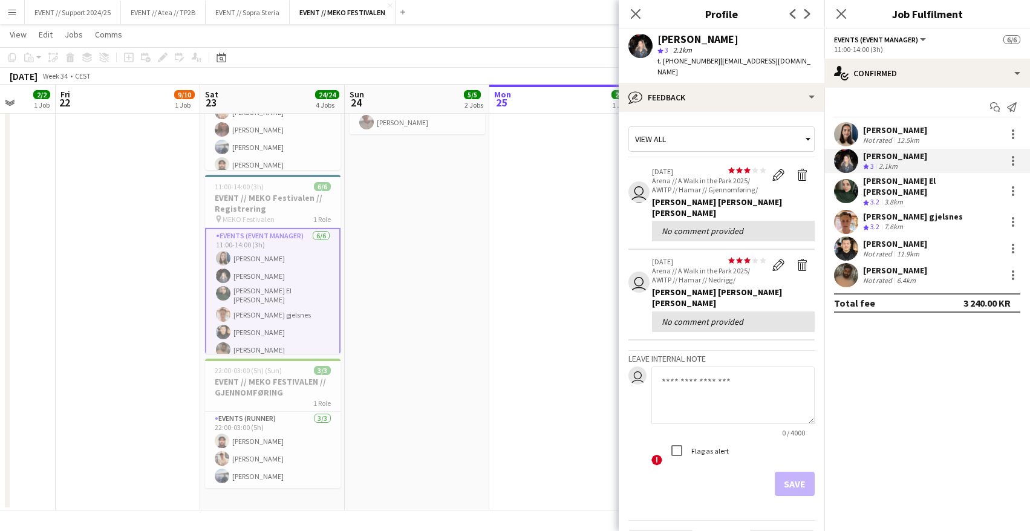
click at [841, 211] on app-user-avatar at bounding box center [846, 222] width 24 height 24
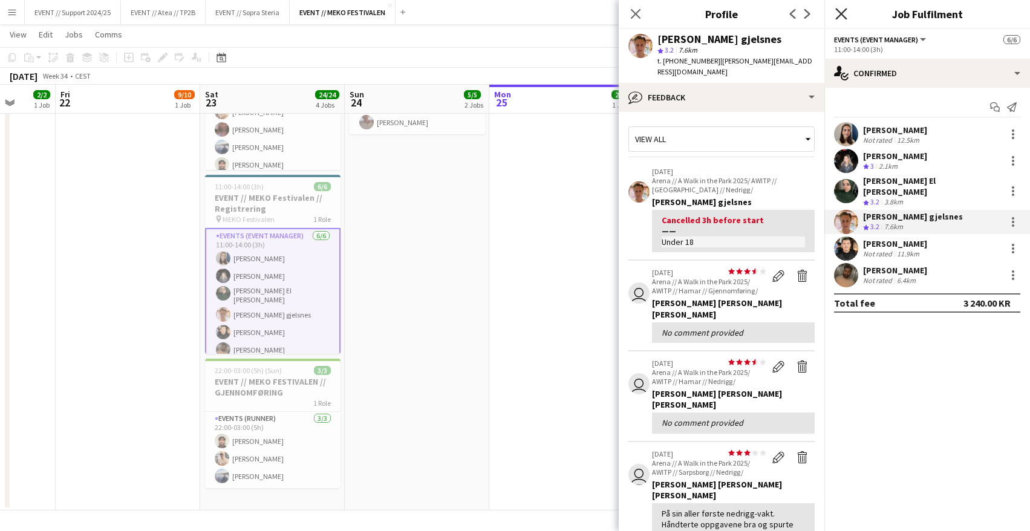
click at [841, 14] on icon at bounding box center [840, 13] width 11 height 11
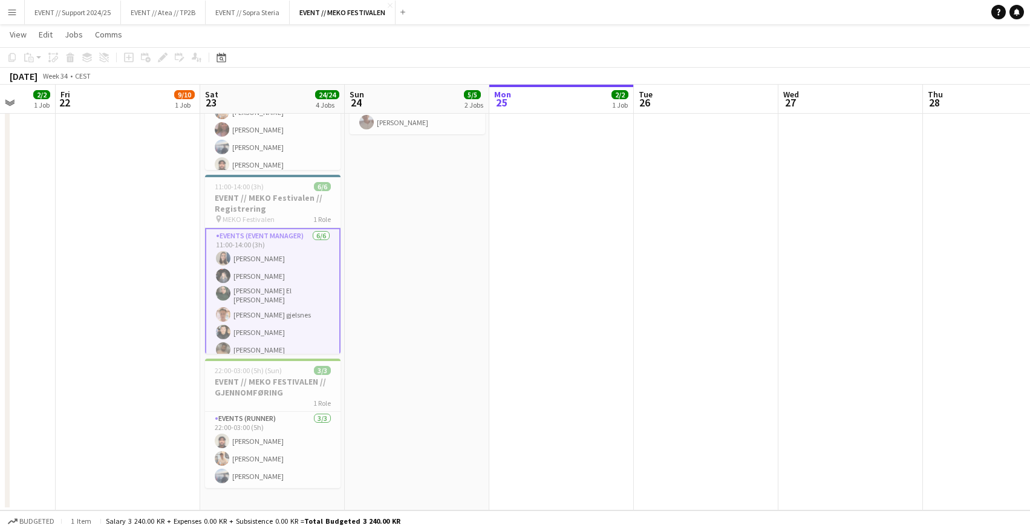
click at [433, 270] on app-date-cell "09:00-14:00 (5h) 3/3 EVENT // MEKO FESTIVALEN // OPPRIGG 1 Role Events (Rigger)…" at bounding box center [417, 196] width 145 height 627
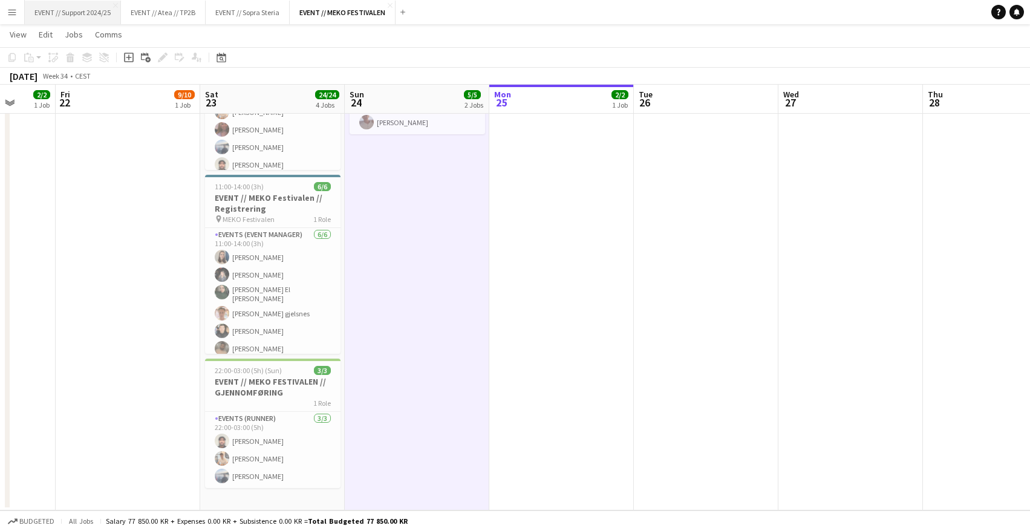
click at [86, 15] on button "EVENT // Support 2024/25 Close" at bounding box center [73, 13] width 96 height 24
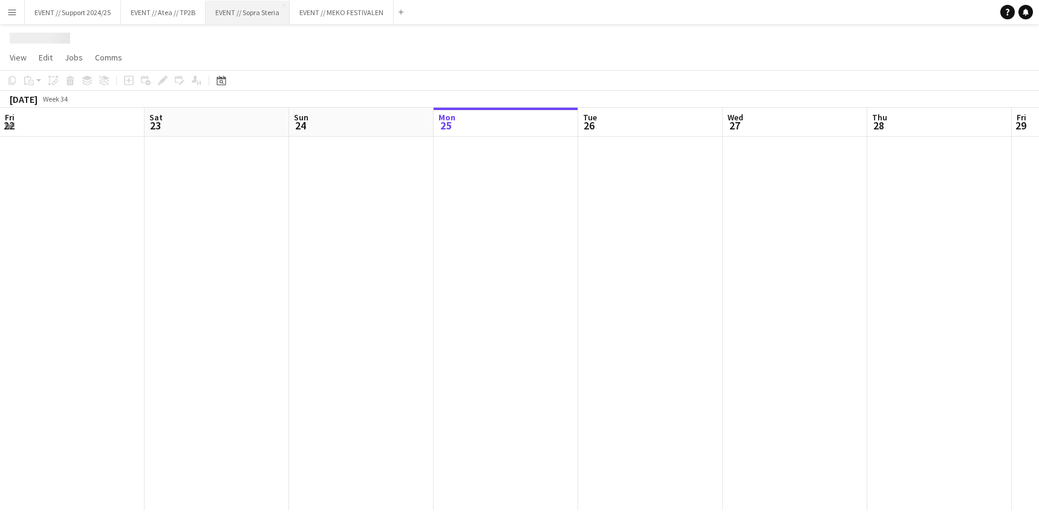
scroll to position [0, 289]
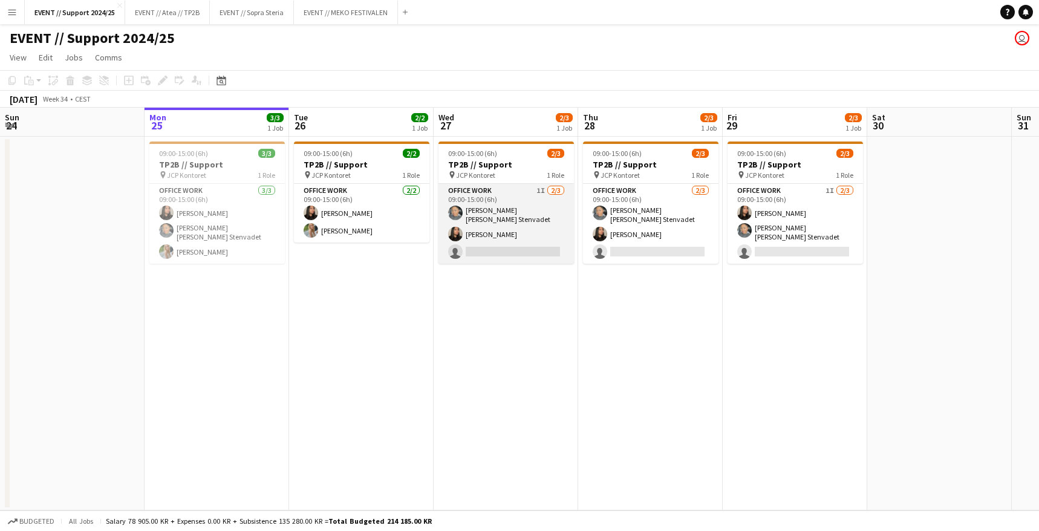
click at [501, 218] on app-card-role "Office work 1I [DATE] 09:00-15:00 (6h) [PERSON_NAME] [PERSON_NAME] Stenvadet [P…" at bounding box center [506, 224] width 135 height 80
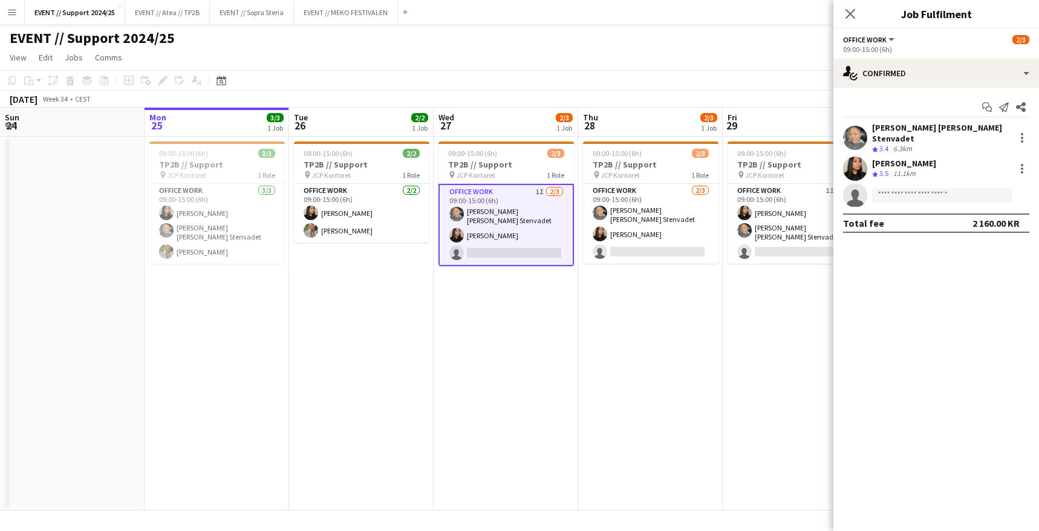
click at [510, 301] on app-date-cell "09:00-15:00 (6h) 2/3 TP2B // Support pin JCP Kontoret 1 Role Office work 1I [DA…" at bounding box center [506, 324] width 145 height 374
